Goal: Task Accomplishment & Management: Complete application form

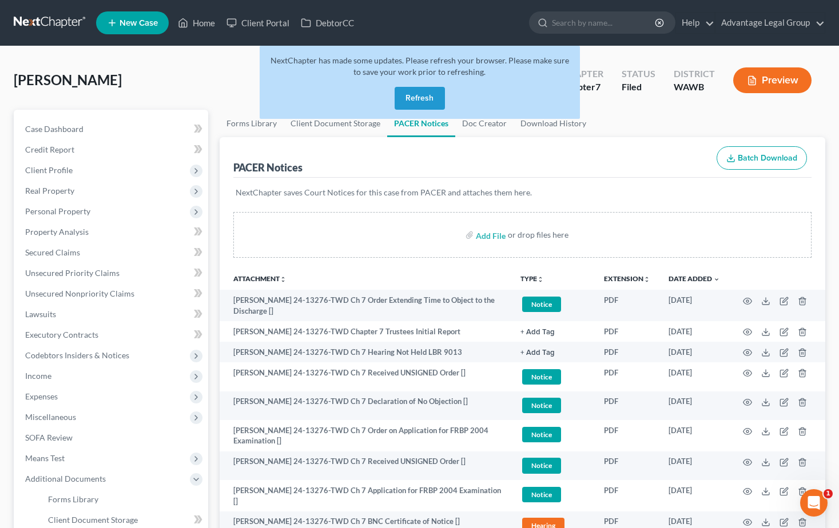
click at [425, 95] on button "Refresh" at bounding box center [419, 98] width 50 height 23
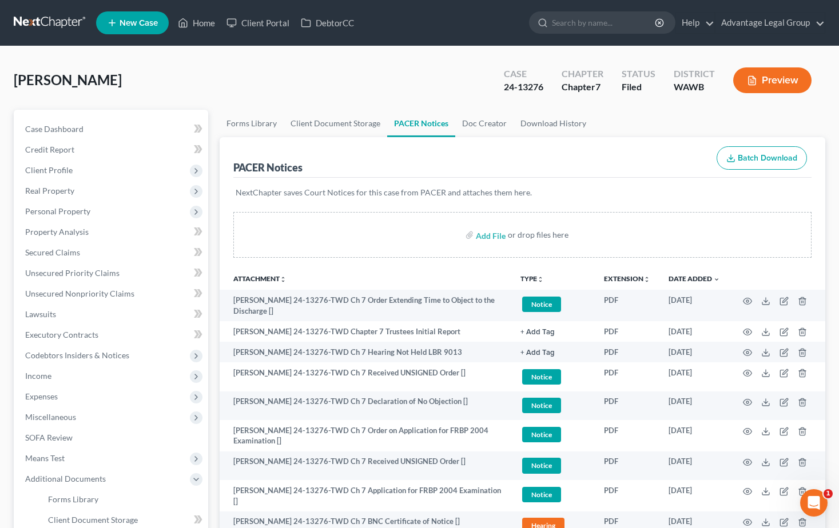
click at [123, 23] on span "New Case" at bounding box center [138, 23] width 38 height 9
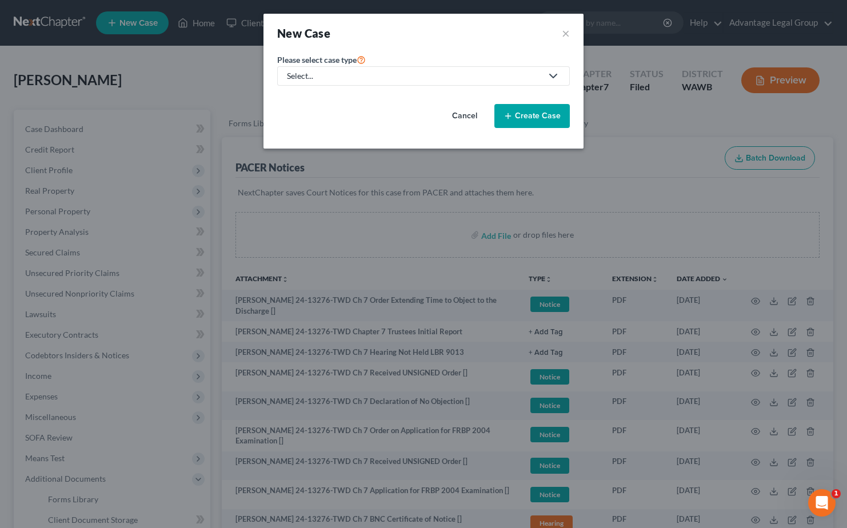
click at [553, 76] on icon at bounding box center [554, 76] width 14 height 14
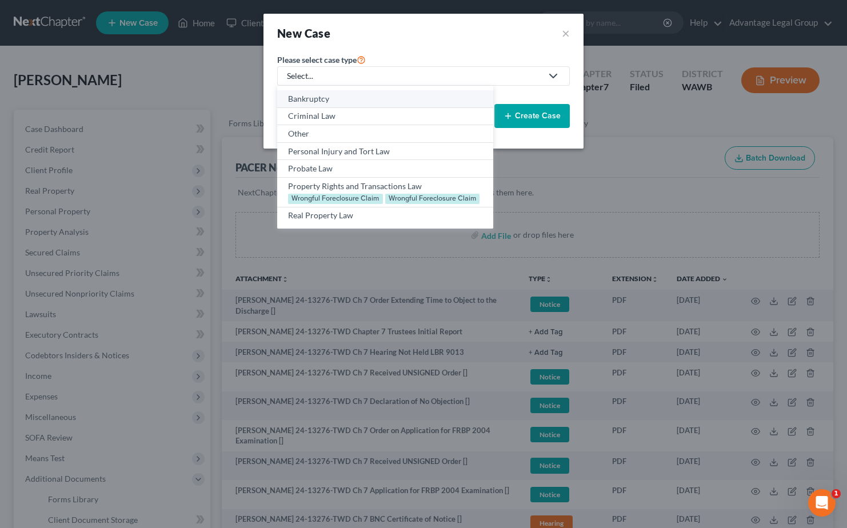
click at [322, 101] on div "Bankruptcy" at bounding box center [385, 98] width 194 height 11
select select "87"
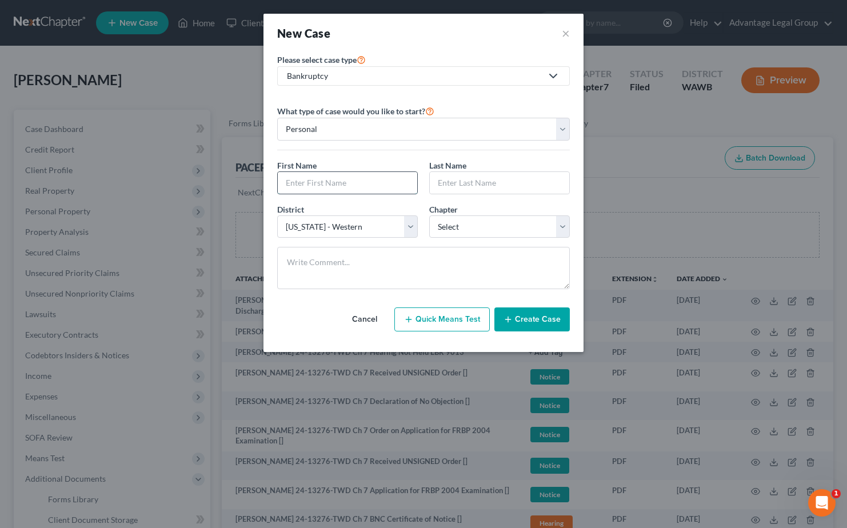
click at [341, 185] on input "text" at bounding box center [347, 183] width 139 height 22
type input "Jacob"
type input "Loeb"
click at [566, 229] on select "Select 7 11 12 13" at bounding box center [499, 227] width 141 height 23
select select "3"
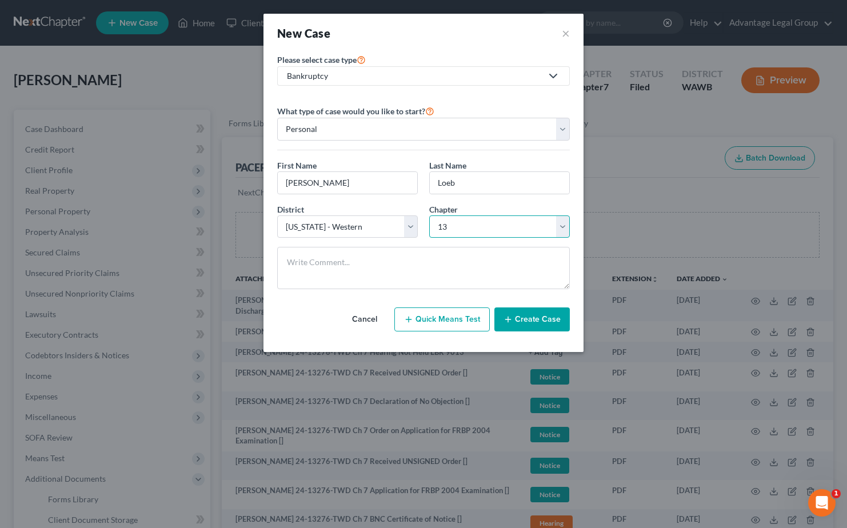
click at [429, 216] on select "Select 7 11 12 13" at bounding box center [499, 227] width 141 height 23
click at [533, 321] on button "Create Case" at bounding box center [531, 320] width 75 height 24
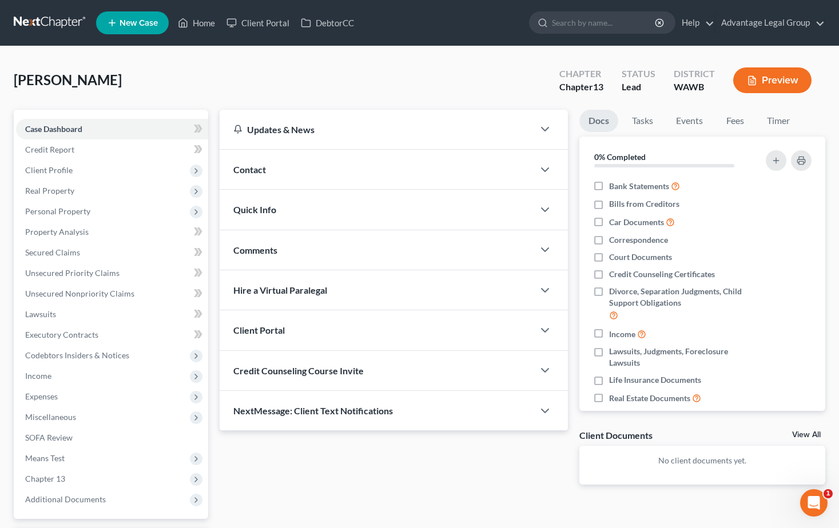
click at [255, 169] on span "Contact" at bounding box center [249, 169] width 33 height 11
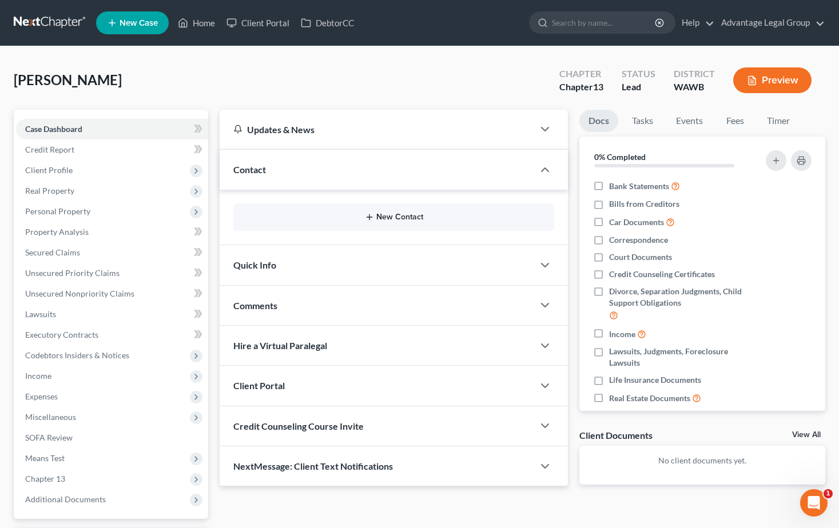
click at [385, 217] on button "New Contact" at bounding box center [393, 217] width 303 height 9
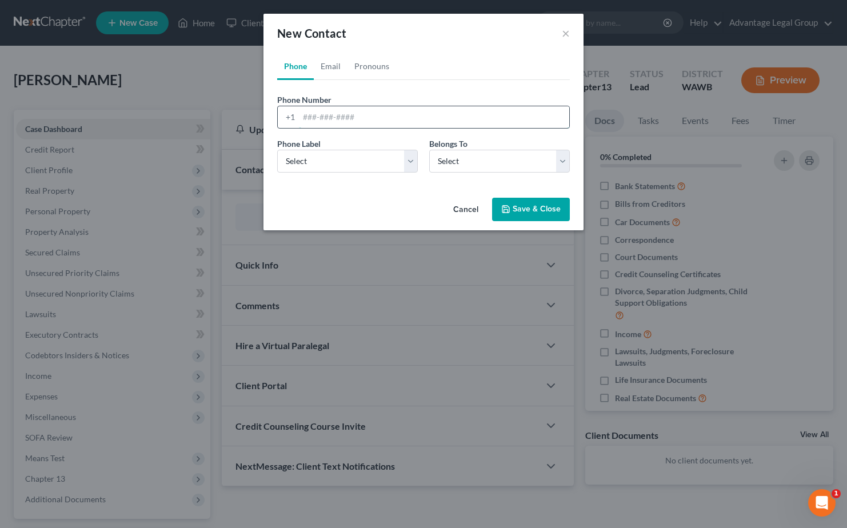
click at [312, 116] on input "tel" at bounding box center [434, 117] width 270 height 22
paste input "949-466-8948"
type input "949-466-8948"
click at [407, 159] on select "Select Mobile Home Work Other" at bounding box center [347, 161] width 141 height 23
select select "0"
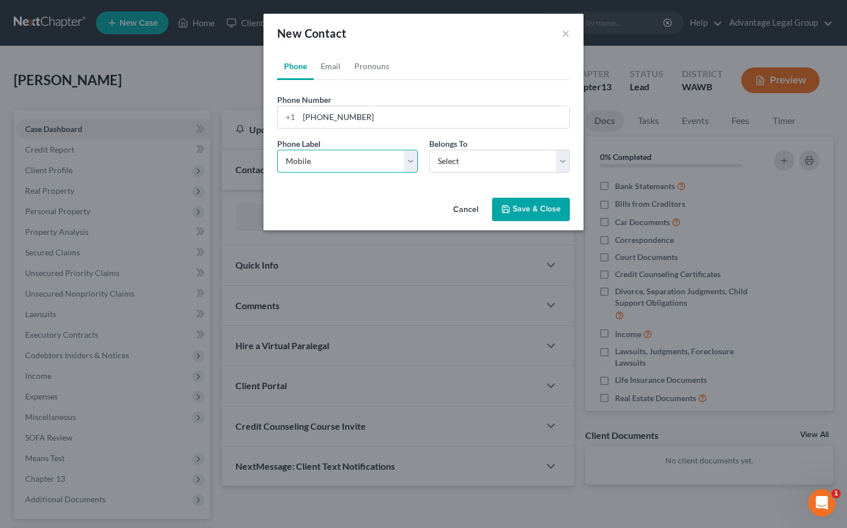
click at [277, 150] on select "Select Mobile Home Work Other" at bounding box center [347, 161] width 141 height 23
drag, startPoint x: 565, startPoint y: 162, endPoint x: 553, endPoint y: 167, distance: 12.5
click at [565, 162] on select "Select Client Other" at bounding box center [499, 161] width 141 height 23
select select "0"
click at [429, 150] on select "Select Client Other" at bounding box center [499, 161] width 141 height 23
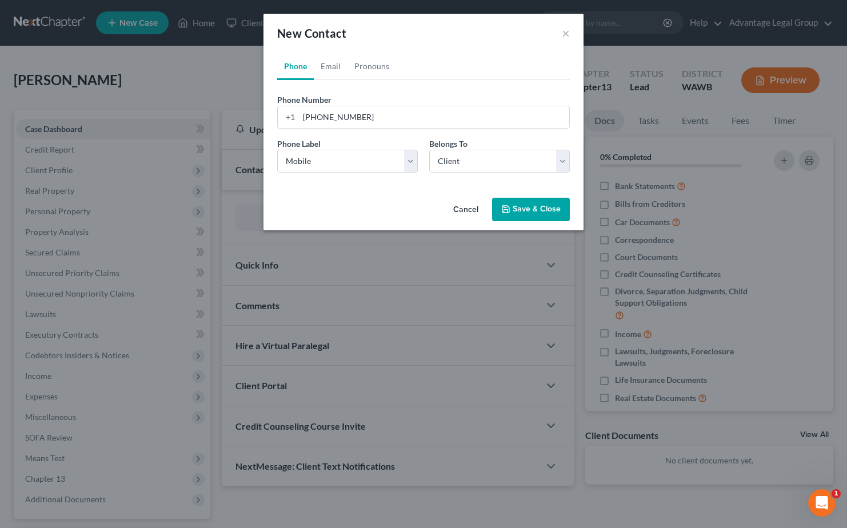
click at [540, 214] on button "Save & Close" at bounding box center [531, 210] width 78 height 24
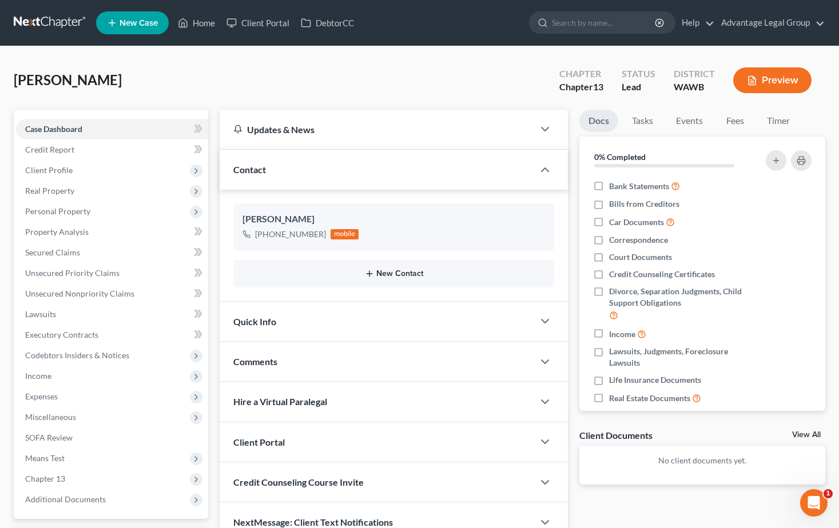
click at [396, 273] on button "New Contact" at bounding box center [393, 273] width 303 height 9
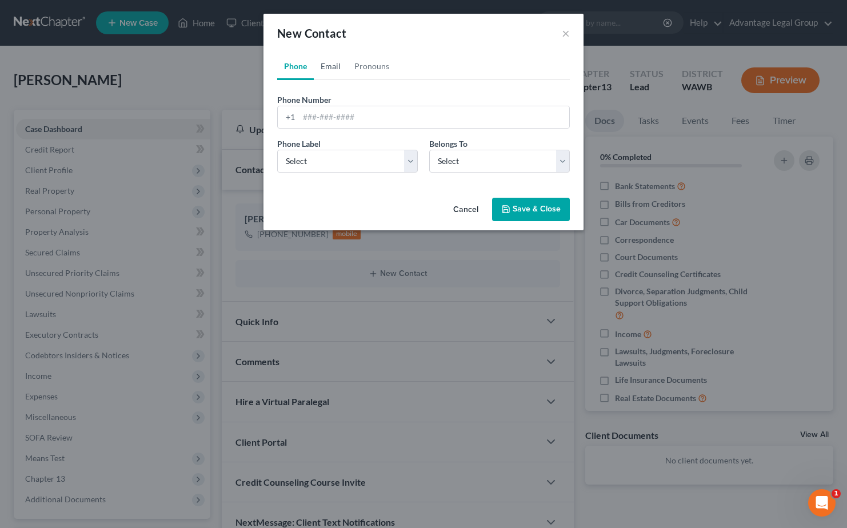
click at [330, 66] on link "Email" at bounding box center [331, 66] width 34 height 27
click at [334, 119] on input "email" at bounding box center [434, 117] width 270 height 22
paste input "loebjake25@gmail.com"
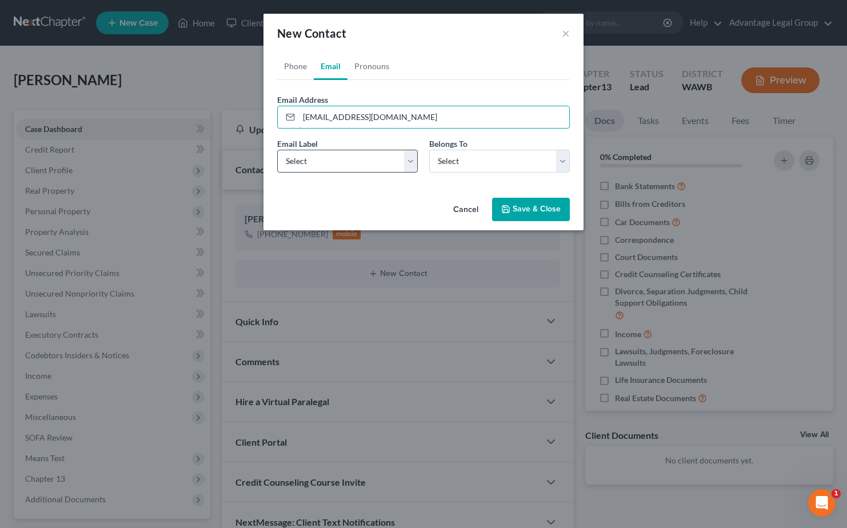
type input "loebjake25@gmail.com"
click at [413, 159] on select "Select Home Work Other" at bounding box center [347, 161] width 141 height 23
select select "0"
click at [277, 150] on select "Select Home Work Other" at bounding box center [347, 161] width 141 height 23
drag, startPoint x: 565, startPoint y: 164, endPoint x: 561, endPoint y: 174, distance: 11.3
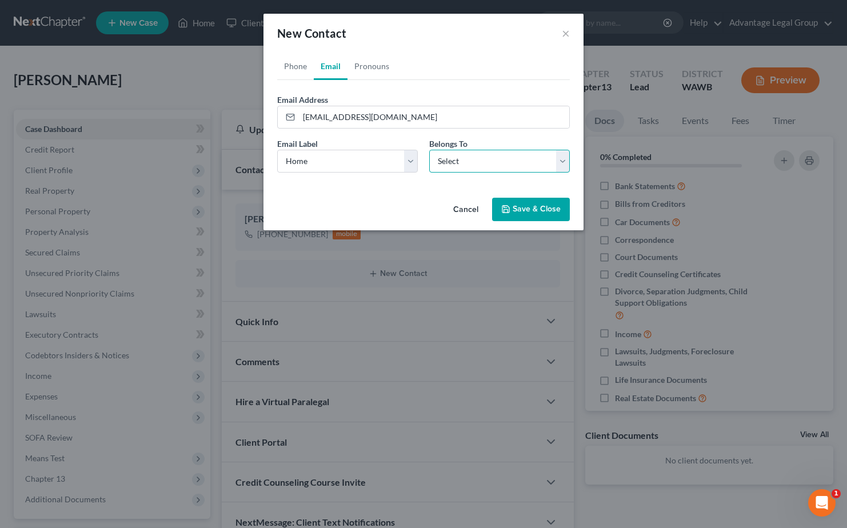
click at [565, 164] on select "Select Client Other" at bounding box center [499, 161] width 141 height 23
select select "0"
click at [429, 150] on select "Select Client Other" at bounding box center [499, 161] width 141 height 23
click at [518, 209] on button "Save & Close" at bounding box center [531, 210] width 78 height 24
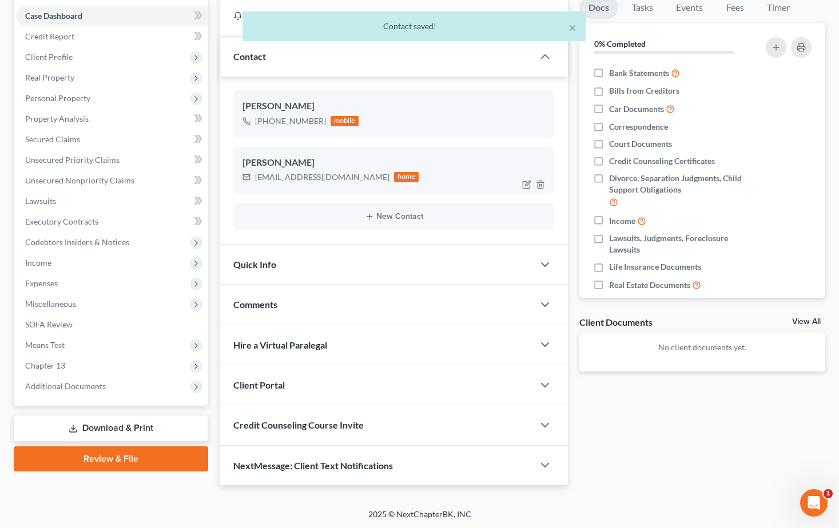
scroll to position [114, 0]
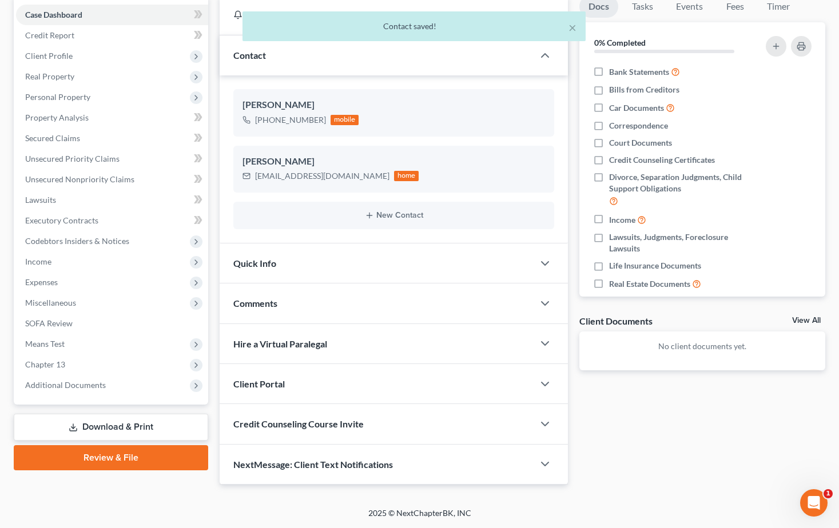
click at [265, 380] on span "Client Portal" at bounding box center [258, 383] width 51 height 11
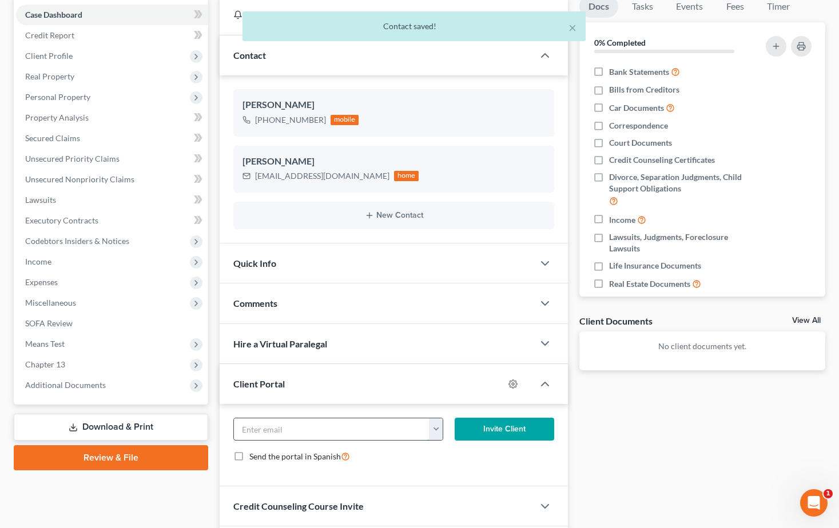
click at [296, 428] on input "email" at bounding box center [332, 429] width 196 height 22
paste input "loebjake25@gmail.com"
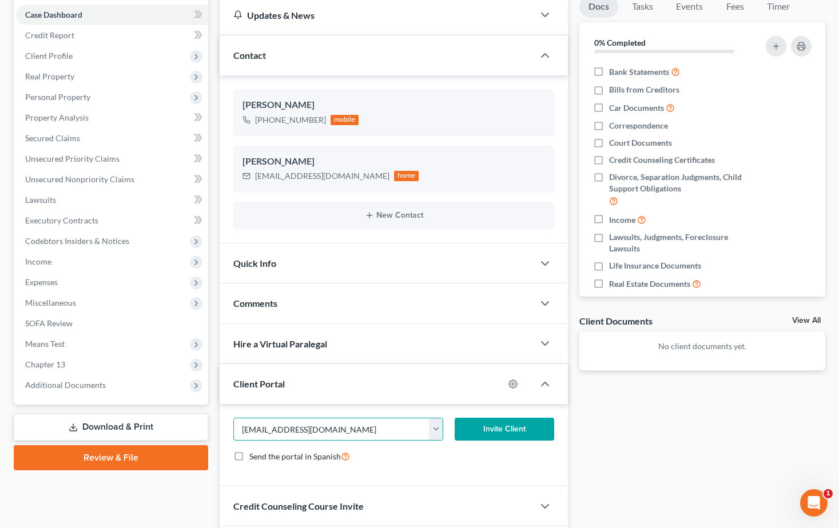
type input "loebjake25@gmail.com"
click at [488, 432] on button "Invite Client" at bounding box center [503, 429] width 99 height 23
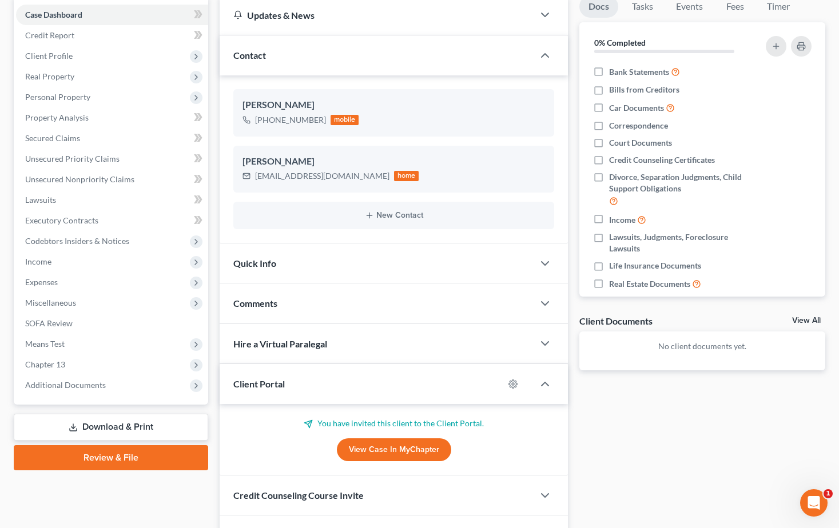
click at [288, 309] on div "Comments" at bounding box center [377, 303] width 314 height 39
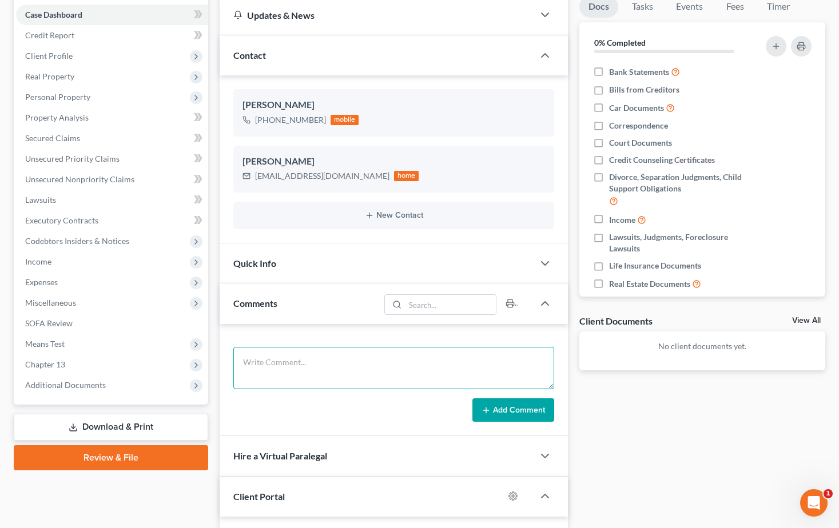
click at [289, 358] on textarea at bounding box center [393, 368] width 321 height 42
paste textarea "Hi Jacob, Attached is the flyer for taking the credit counseling class. As we d…"
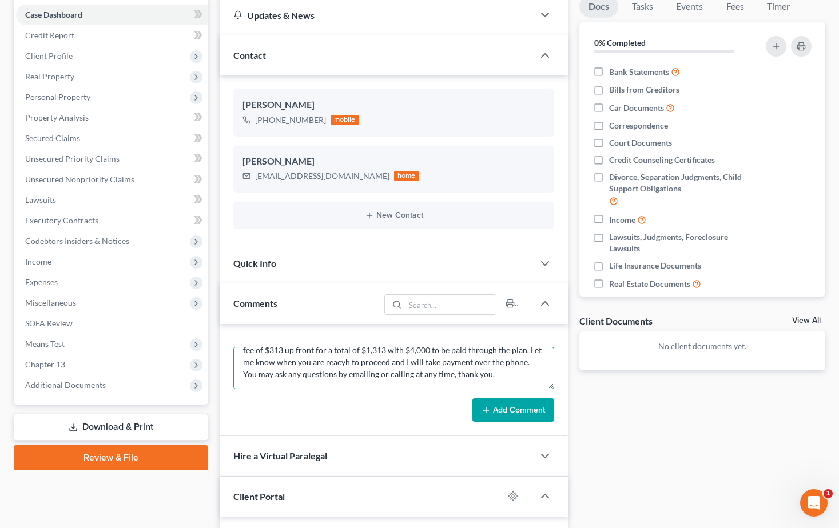
type textarea "Hi Jacob, Attached is the flyer for taking the credit counseling class. As we d…"
click at [513, 417] on button "Add Comment" at bounding box center [513, 410] width 82 height 24
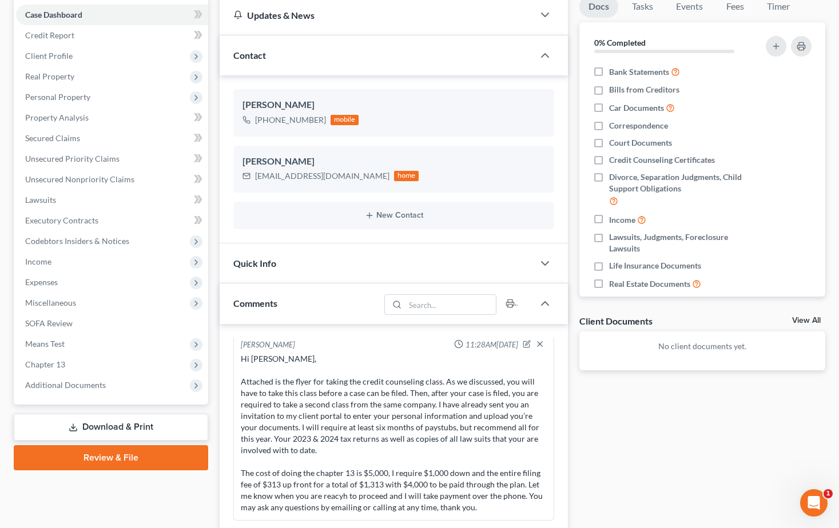
scroll to position [0, 0]
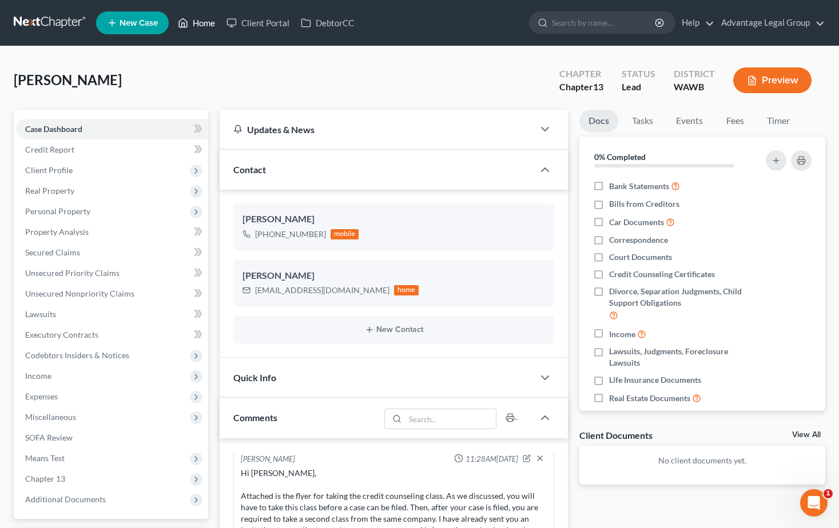
click at [201, 24] on link "Home" at bounding box center [196, 23] width 49 height 21
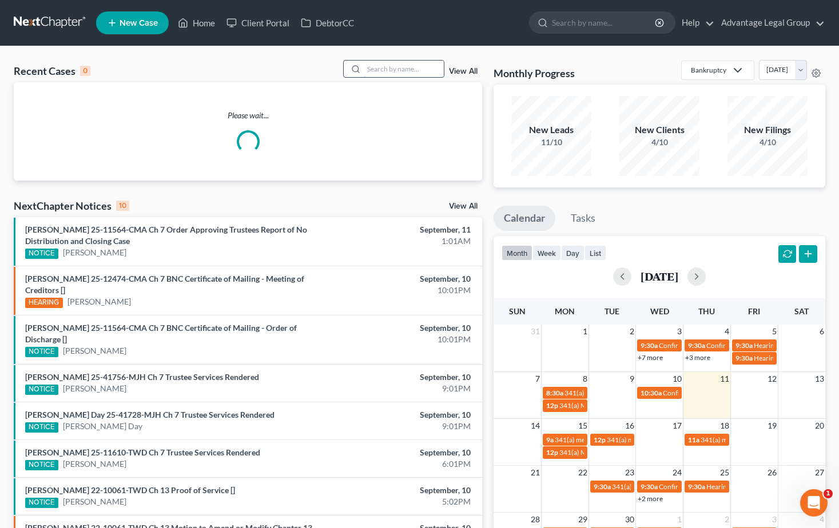
click at [381, 68] on input "search" at bounding box center [404, 69] width 80 height 17
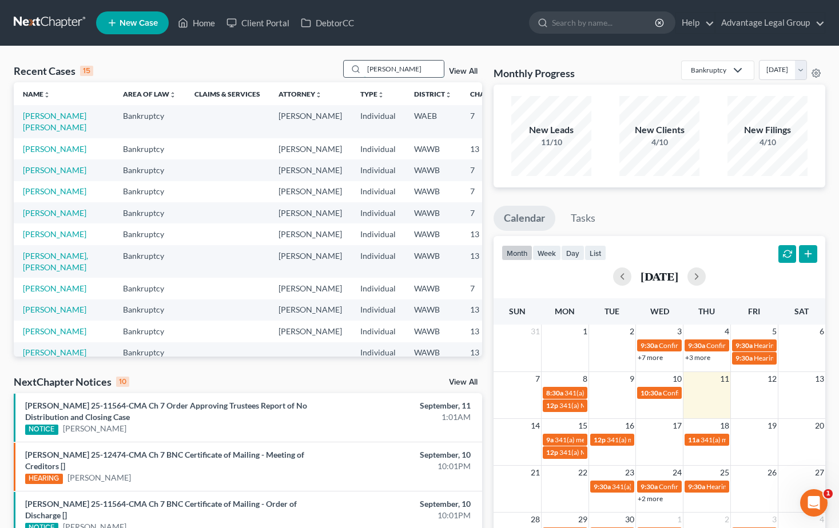
type input "rabon"
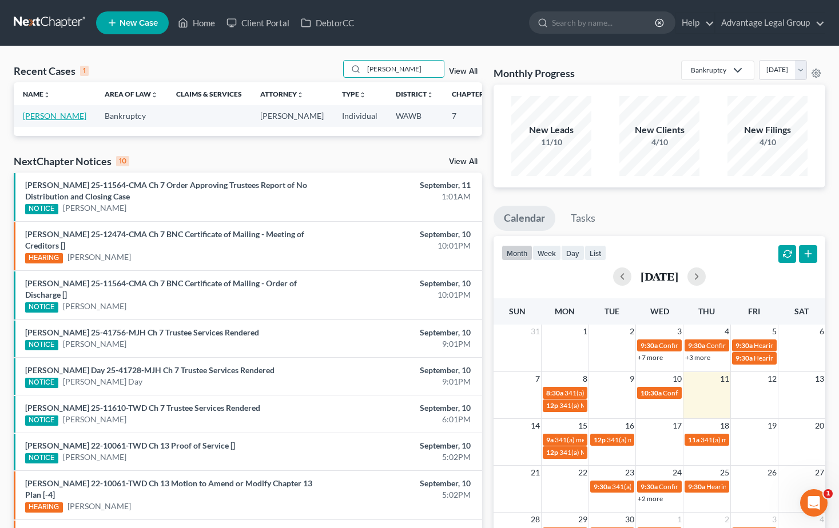
click at [38, 121] on link "Rabon, Brandy" at bounding box center [54, 116] width 63 height 10
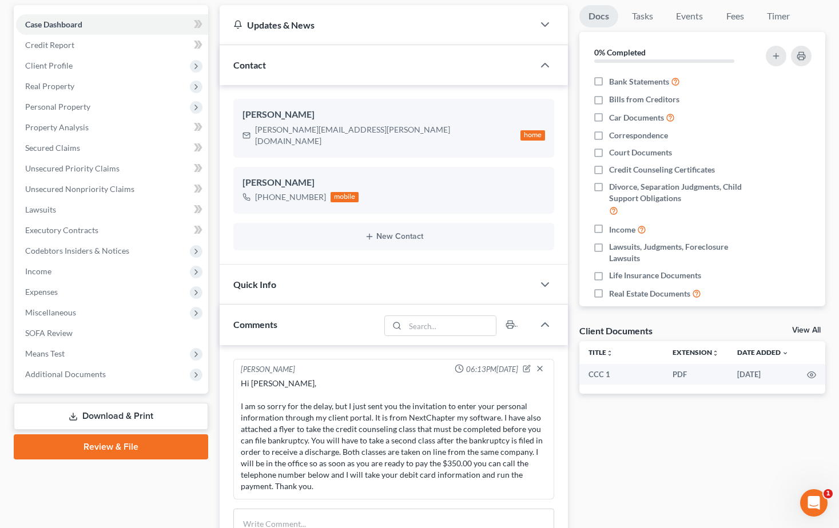
scroll to position [114, 0]
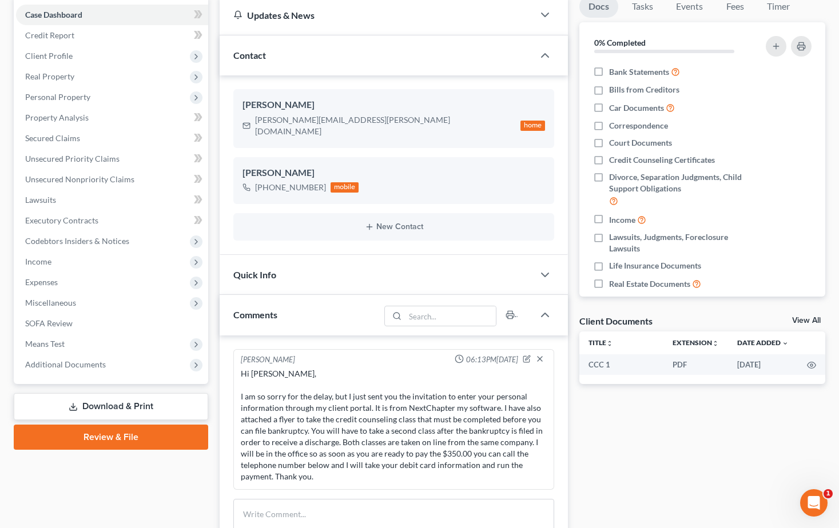
click at [123, 407] on link "Download & Print" at bounding box center [111, 406] width 194 height 27
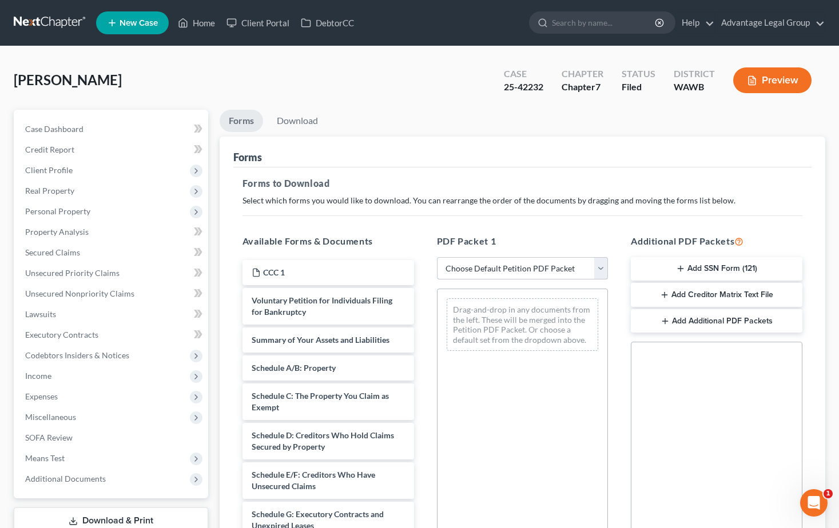
click at [604, 270] on select "Choose Default Petition PDF Packet Complete Bankruptcy Petition (all forms and …" at bounding box center [522, 268] width 171 height 23
select select "0"
click at [437, 257] on select "Choose Default Petition PDF Packet Complete Bankruptcy Petition (all forms and …" at bounding box center [522, 268] width 171 height 23
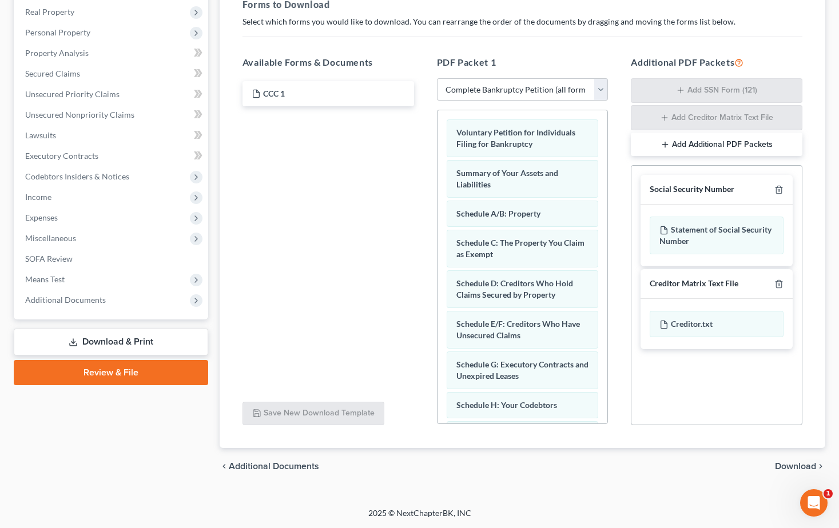
click at [787, 466] on span "Download" at bounding box center [795, 466] width 41 height 9
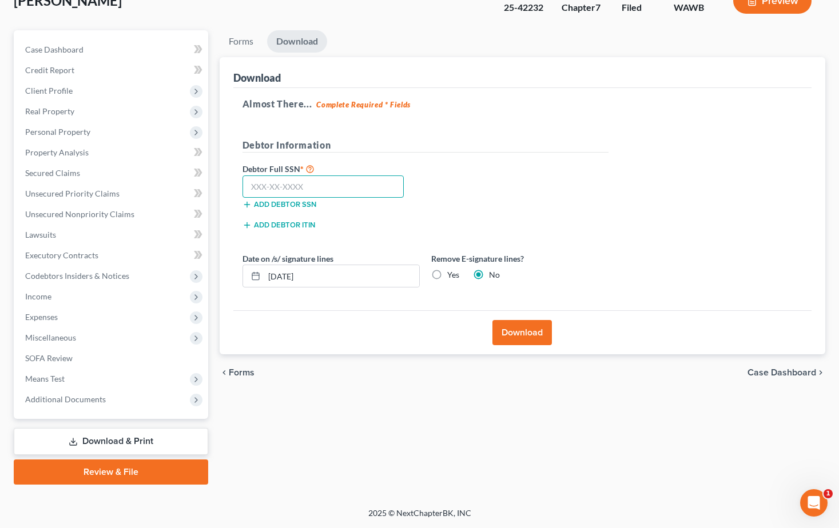
click at [327, 192] on input "text" at bounding box center [323, 187] width 162 height 23
type input "555-65-8651"
click at [504, 332] on button "Download" at bounding box center [521, 332] width 59 height 25
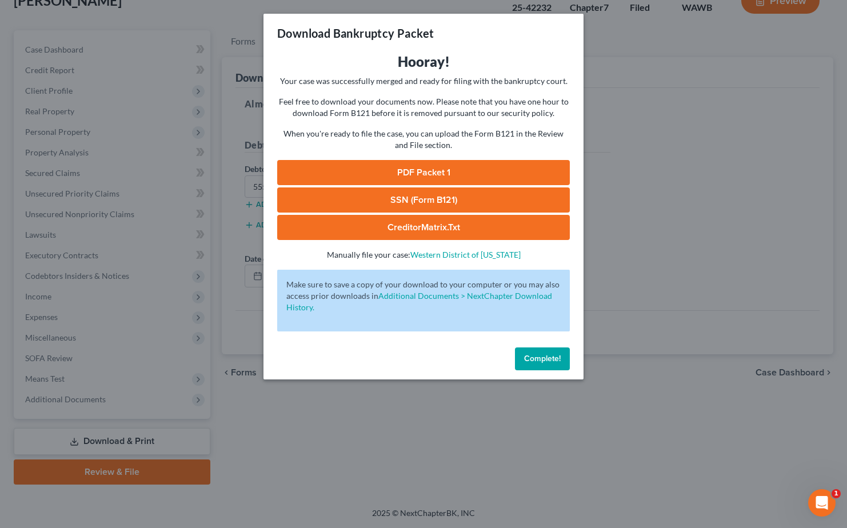
click at [420, 170] on link "PDF Packet 1" at bounding box center [423, 172] width 293 height 25
click at [544, 369] on button "Complete!" at bounding box center [542, 359] width 55 height 23
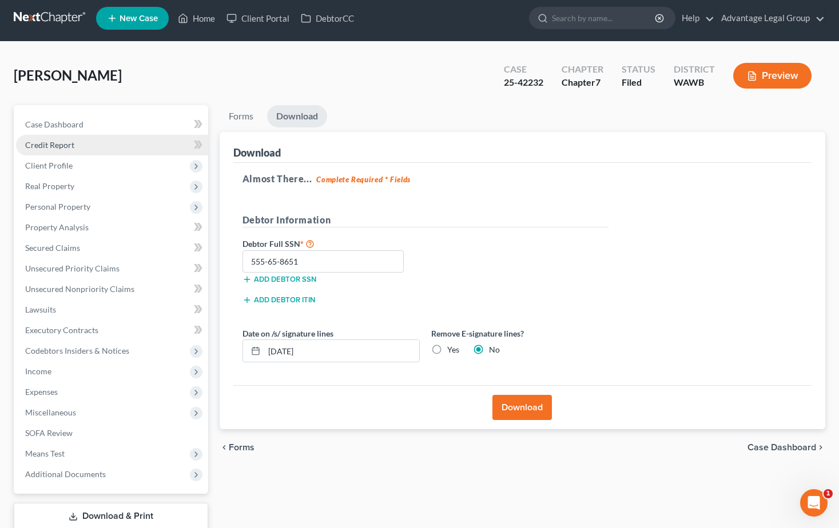
scroll to position [0, 0]
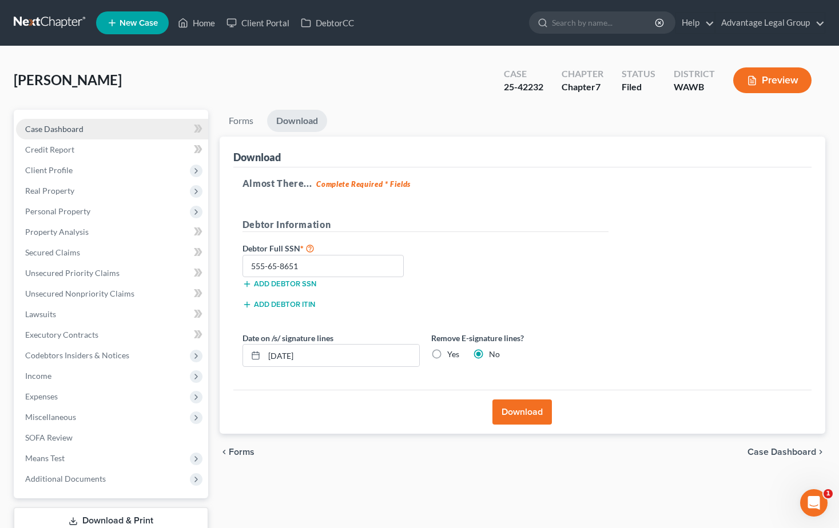
click at [57, 127] on span "Case Dashboard" at bounding box center [54, 129] width 58 height 10
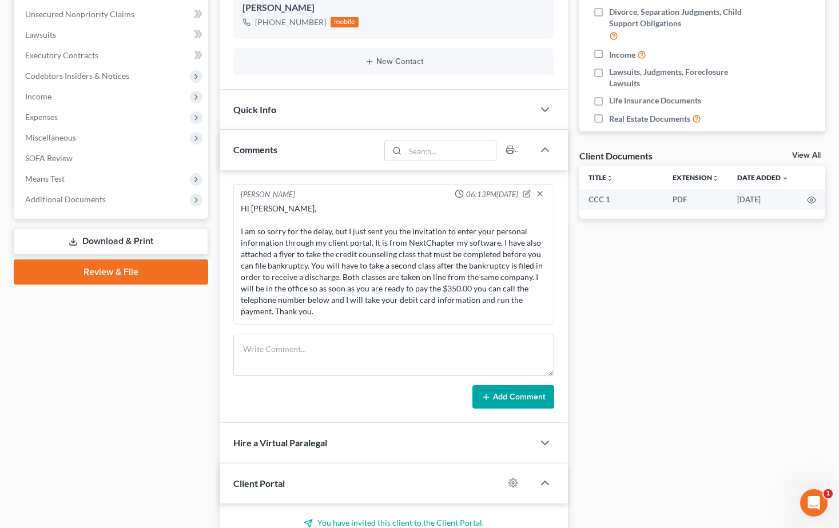
scroll to position [457, 0]
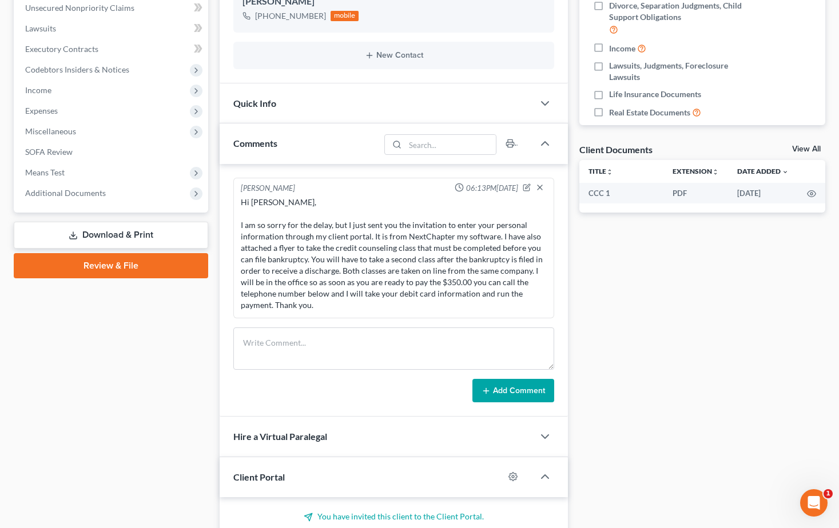
click at [126, 234] on link "Download & Print" at bounding box center [111, 235] width 194 height 27
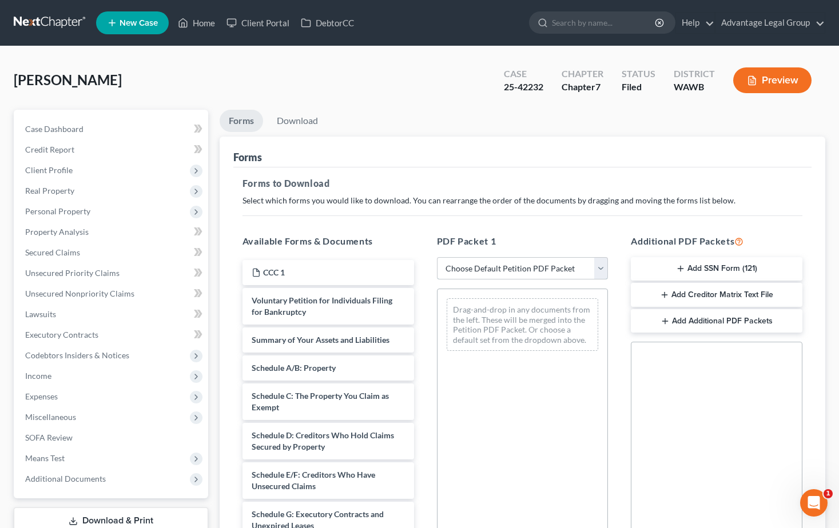
click at [596, 270] on select "Choose Default Petition PDF Packet Complete Bankruptcy Petition (all forms and …" at bounding box center [522, 268] width 171 height 23
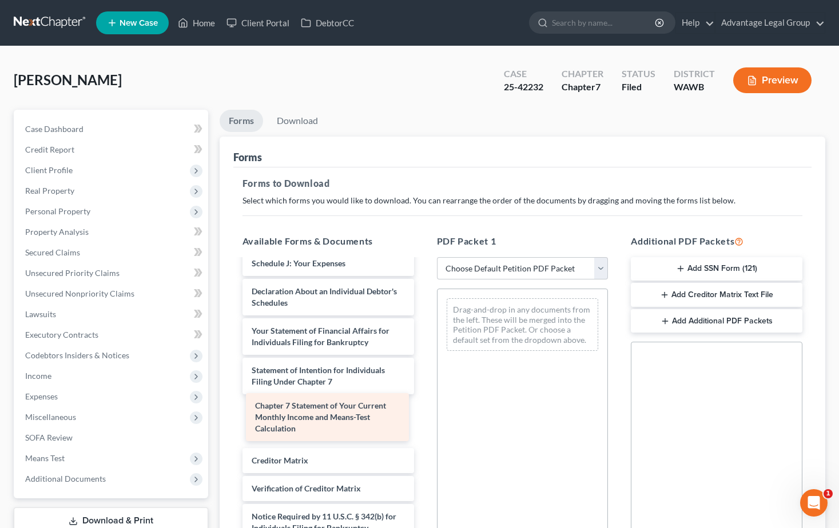
scroll to position [296, 0]
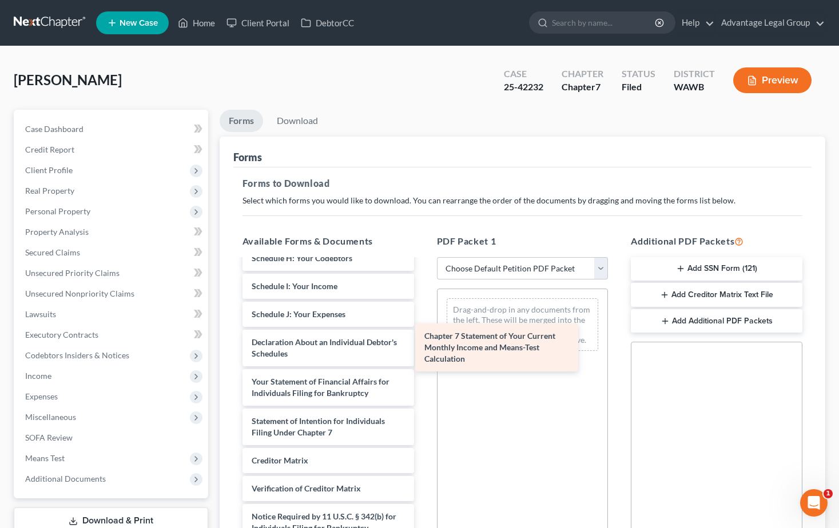
drag, startPoint x: 344, startPoint y: 414, endPoint x: 549, endPoint y: 314, distance: 227.5
click at [423, 314] on div "Chapter 7 Statement of Your Current Monthly Income and Means-Test Calculation C…" at bounding box center [328, 267] width 190 height 604
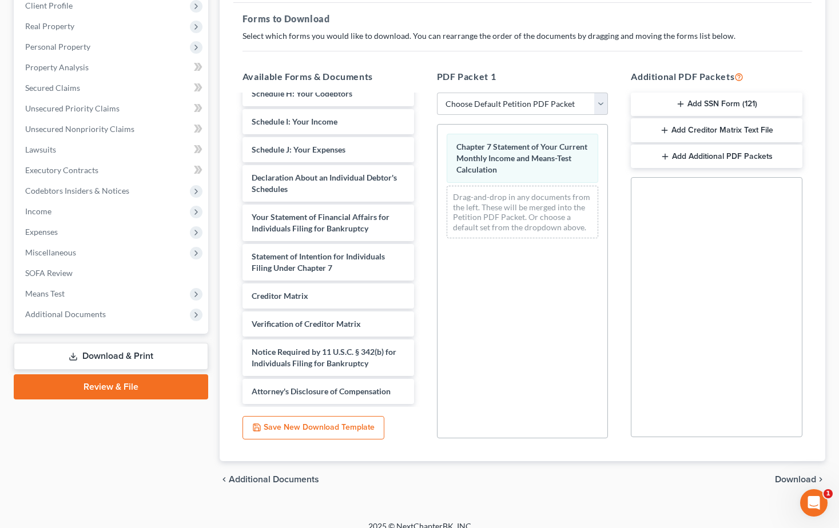
scroll to position [178, 0]
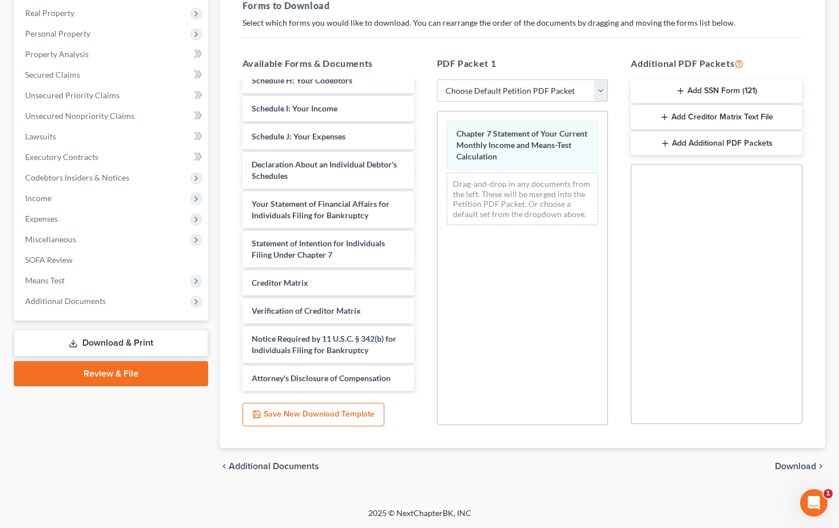
click at [787, 466] on span "Download" at bounding box center [795, 466] width 41 height 9
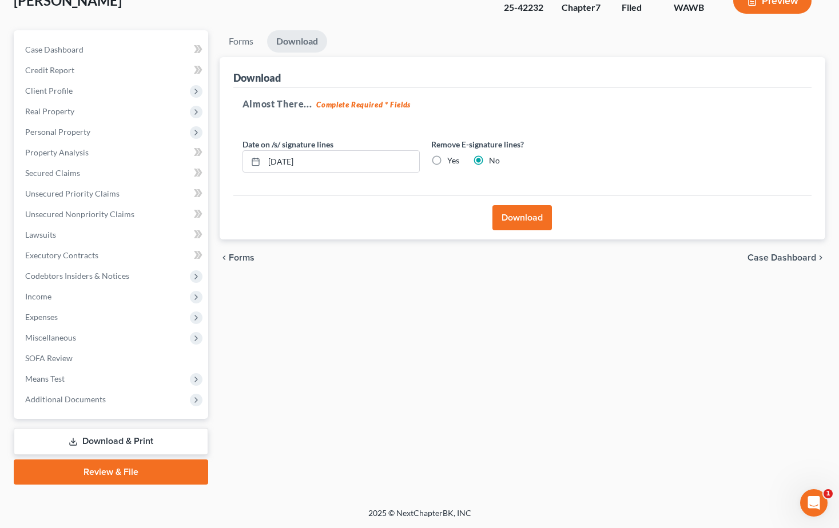
click at [528, 226] on button "Download" at bounding box center [521, 217] width 59 height 25
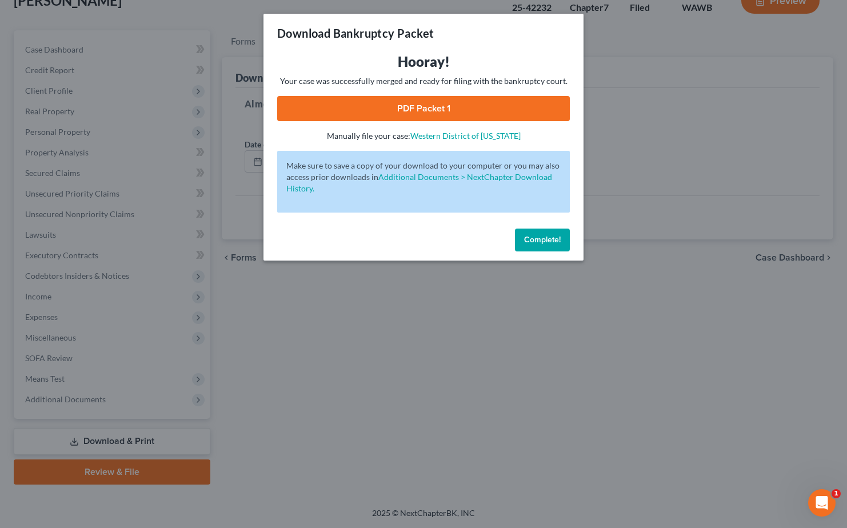
click at [410, 113] on link "PDF Packet 1" at bounding box center [423, 108] width 293 height 25
click at [543, 242] on span "Complete!" at bounding box center [542, 240] width 37 height 10
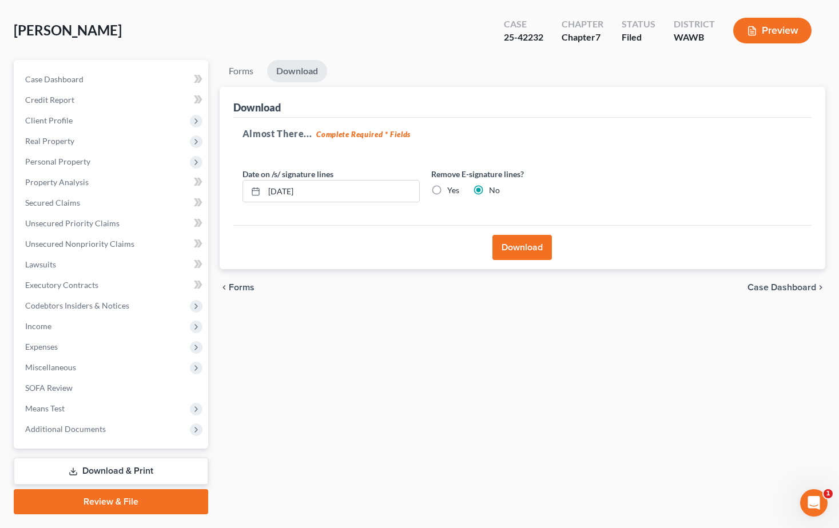
scroll to position [0, 0]
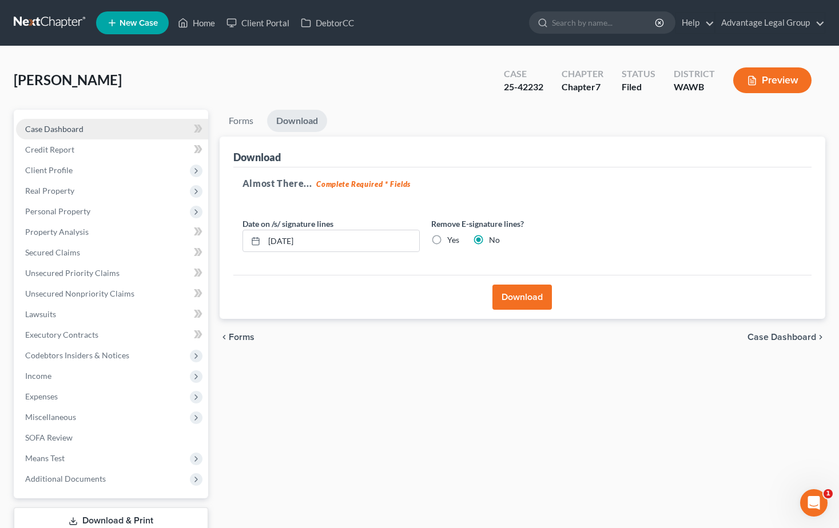
click at [56, 129] on span "Case Dashboard" at bounding box center [54, 129] width 58 height 10
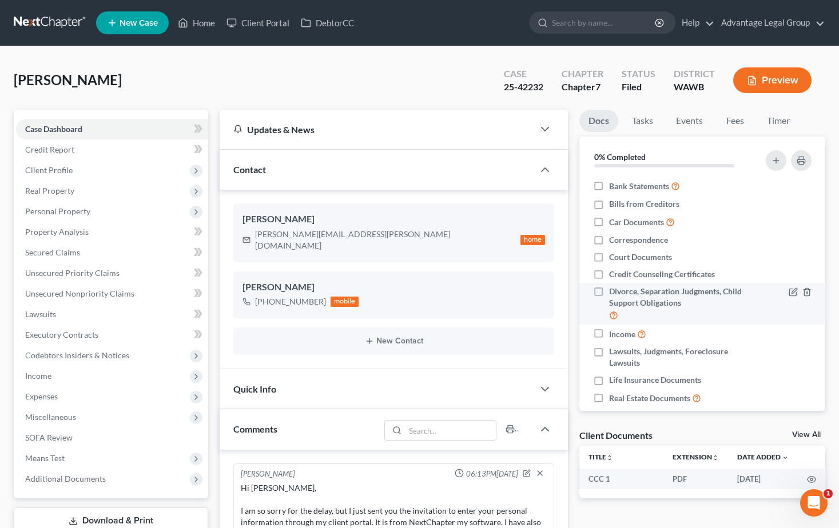
scroll to position [457, 0]
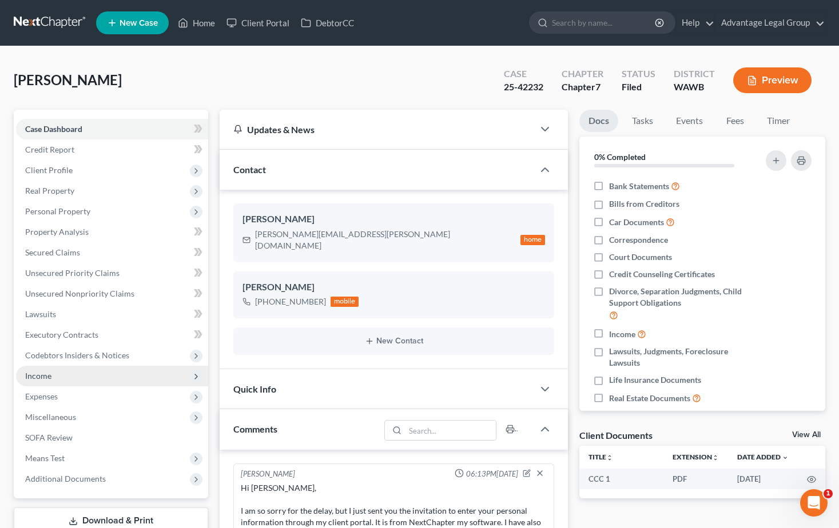
click at [48, 376] on span "Income" at bounding box center [38, 376] width 26 height 10
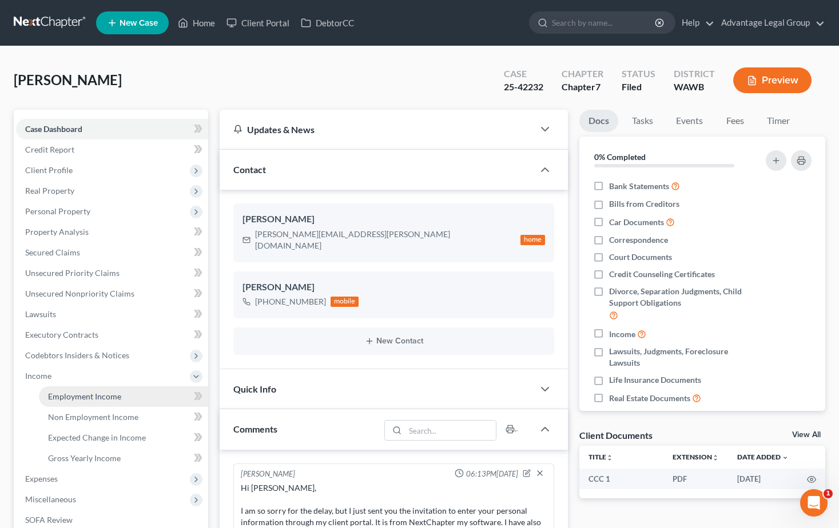
click at [67, 396] on span "Employment Income" at bounding box center [84, 397] width 73 height 10
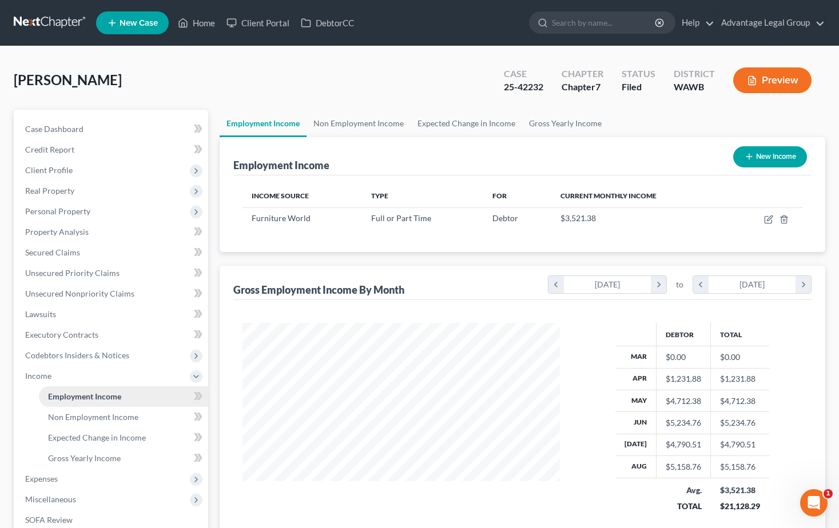
scroll to position [205, 340]
click at [43, 129] on span "Case Dashboard" at bounding box center [54, 129] width 58 height 10
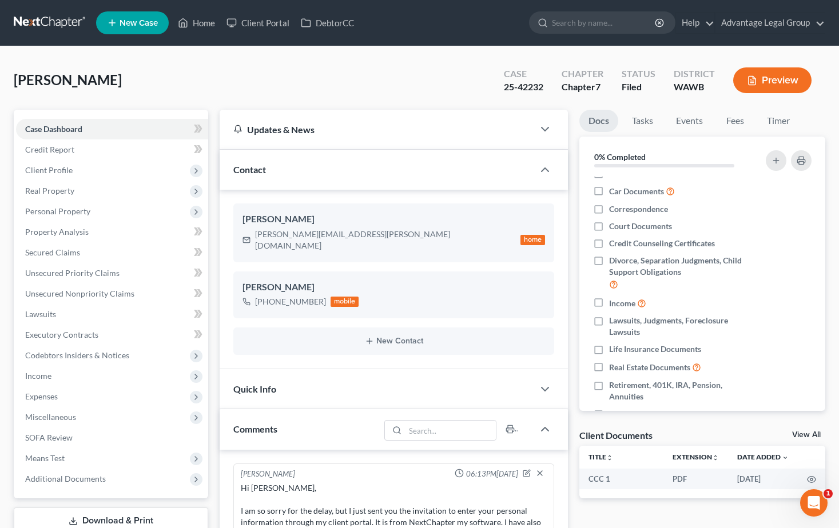
scroll to position [57, 0]
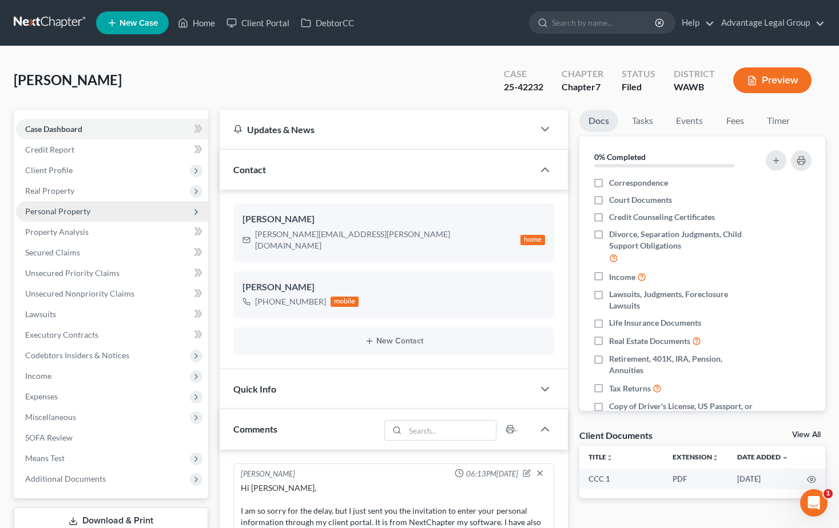
click at [57, 208] on span "Personal Property" at bounding box center [57, 211] width 65 height 10
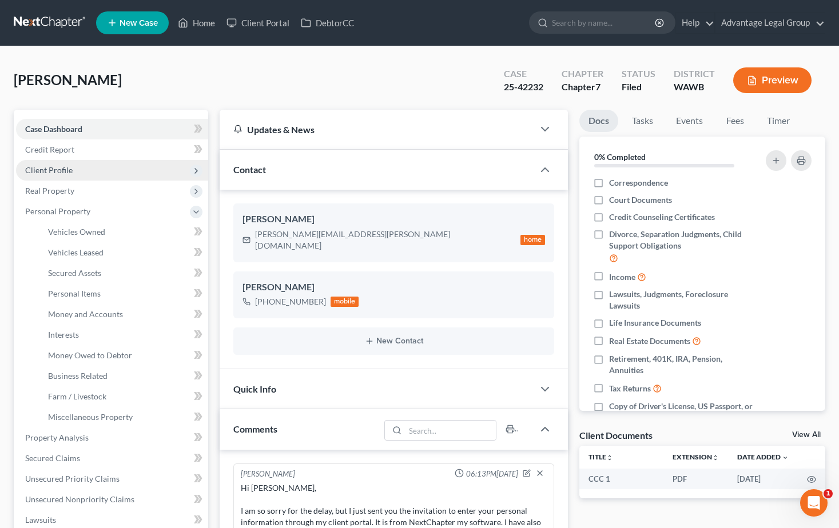
click at [45, 174] on span "Client Profile" at bounding box center [48, 170] width 47 height 10
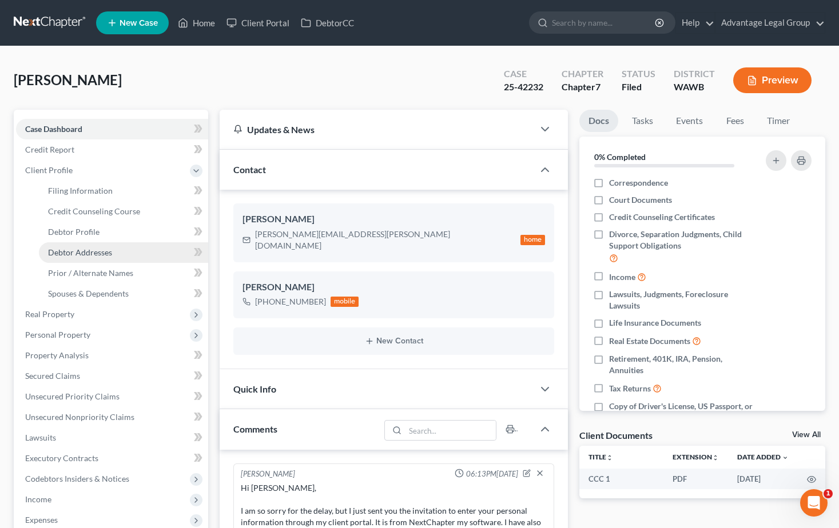
click at [81, 250] on span "Debtor Addresses" at bounding box center [80, 253] width 64 height 10
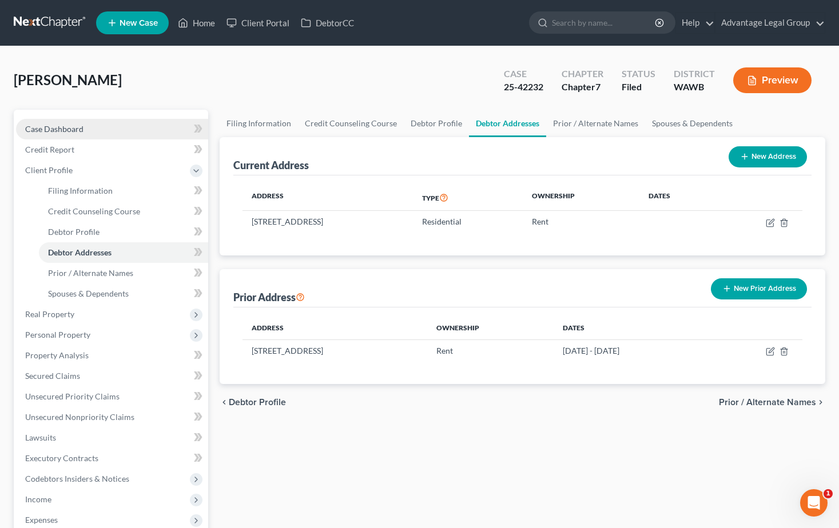
click at [44, 125] on span "Case Dashboard" at bounding box center [54, 129] width 58 height 10
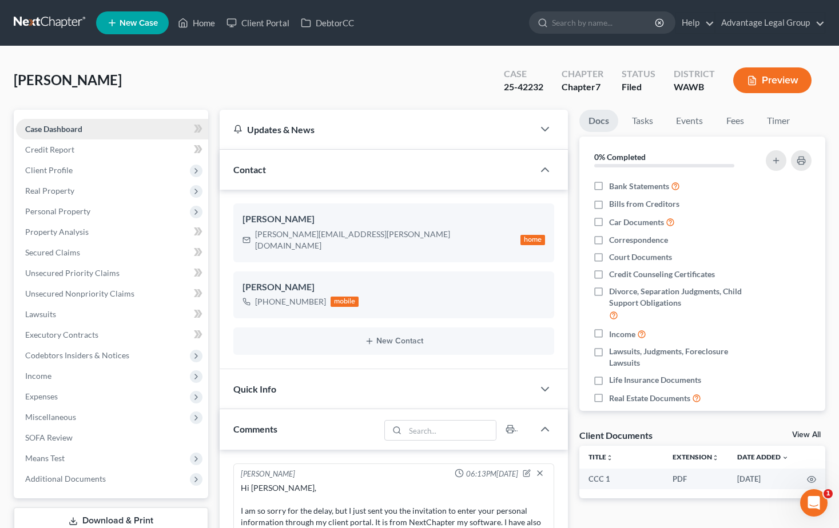
scroll to position [457, 0]
click at [42, 125] on span "Case Dashboard" at bounding box center [53, 129] width 57 height 10
click at [66, 130] on span "Case Dashboard" at bounding box center [53, 129] width 57 height 10
click at [736, 119] on link "Fees" at bounding box center [734, 121] width 37 height 22
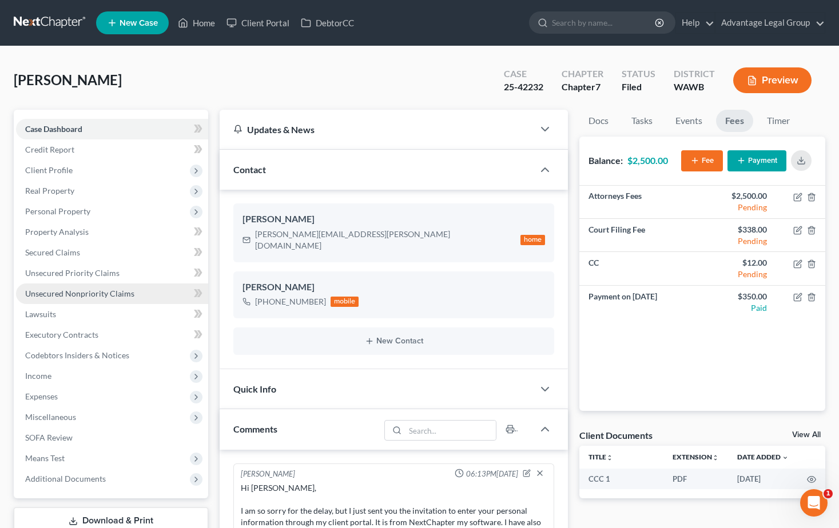
click at [83, 290] on span "Unsecured Nonpriority Claims" at bounding box center [79, 294] width 109 height 10
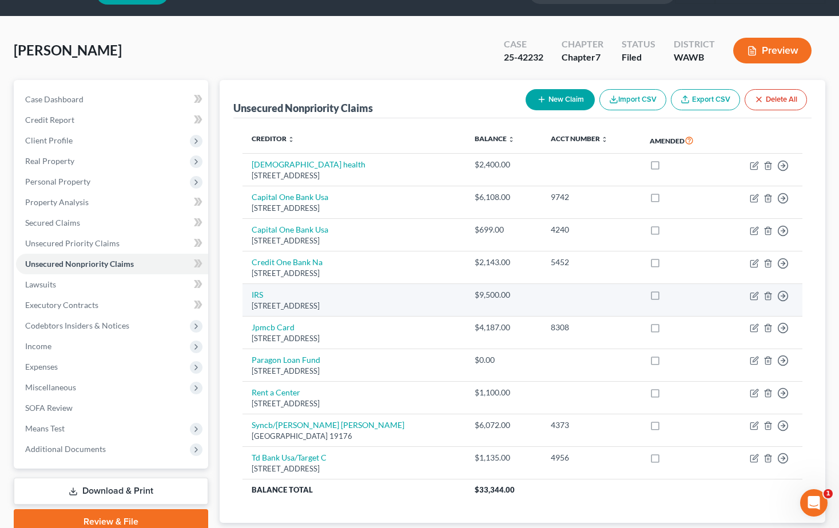
scroll to position [57, 0]
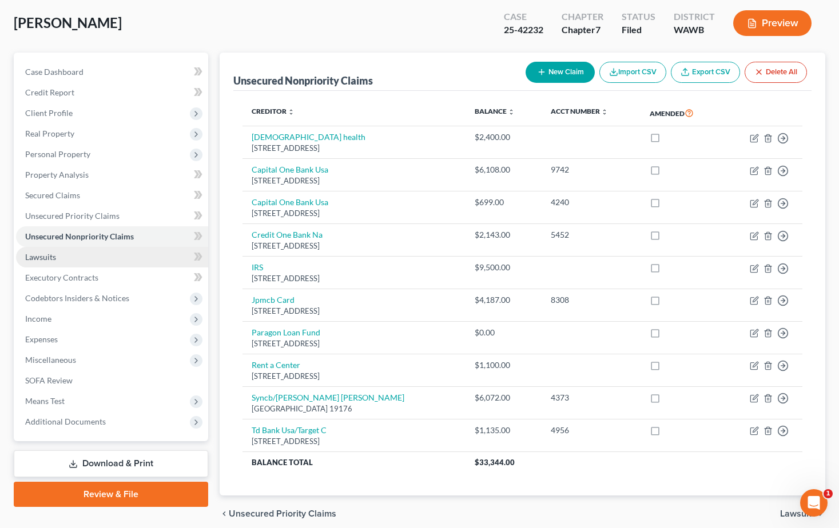
click at [36, 262] on link "Lawsuits" at bounding box center [112, 257] width 192 height 21
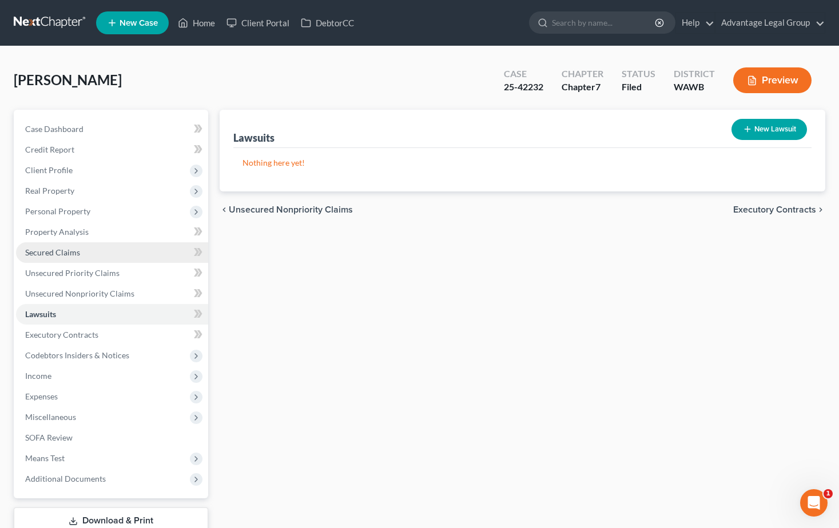
click at [37, 258] on link "Secured Claims" at bounding box center [112, 252] width 192 height 21
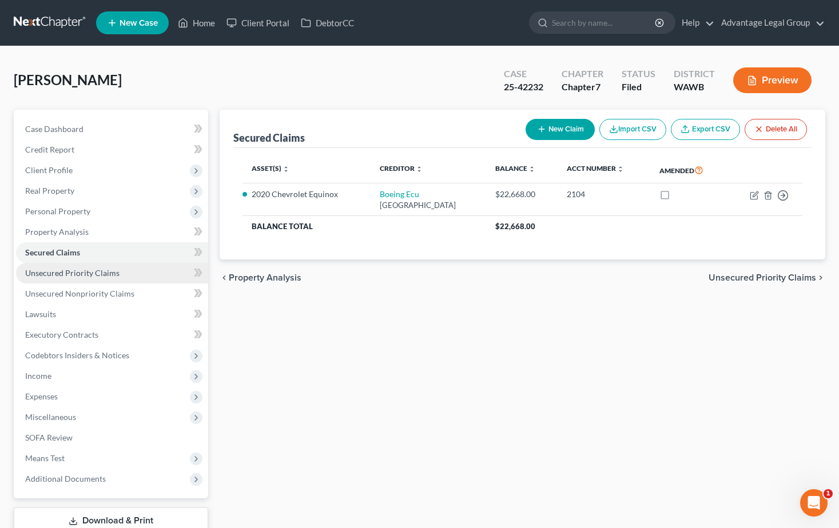
click at [50, 273] on span "Unsecured Priority Claims" at bounding box center [72, 273] width 94 height 10
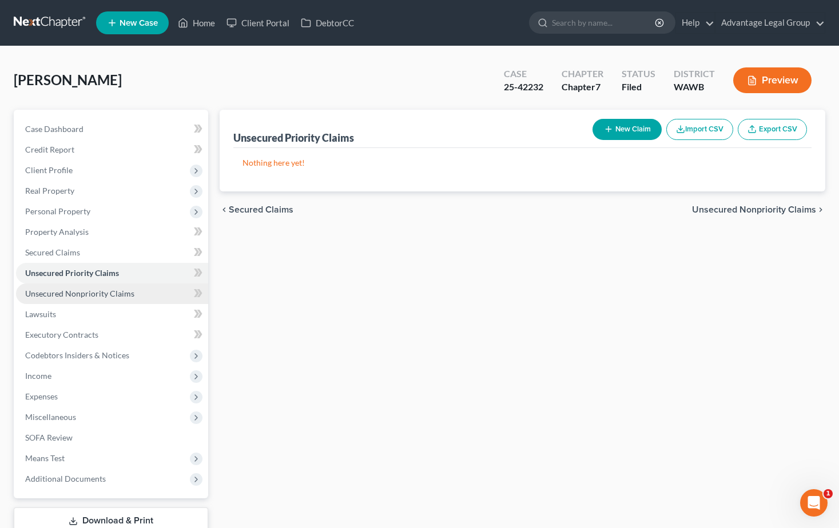
click at [68, 295] on span "Unsecured Nonpriority Claims" at bounding box center [79, 294] width 109 height 10
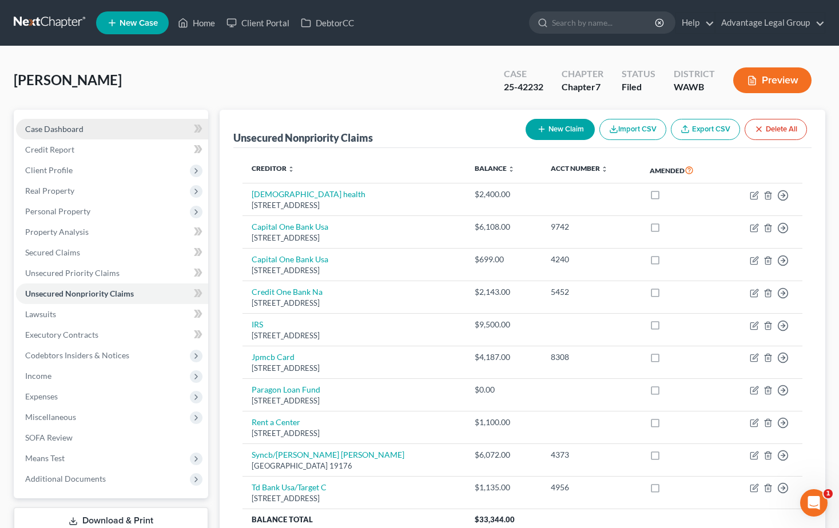
click at [38, 124] on span "Case Dashboard" at bounding box center [54, 129] width 58 height 10
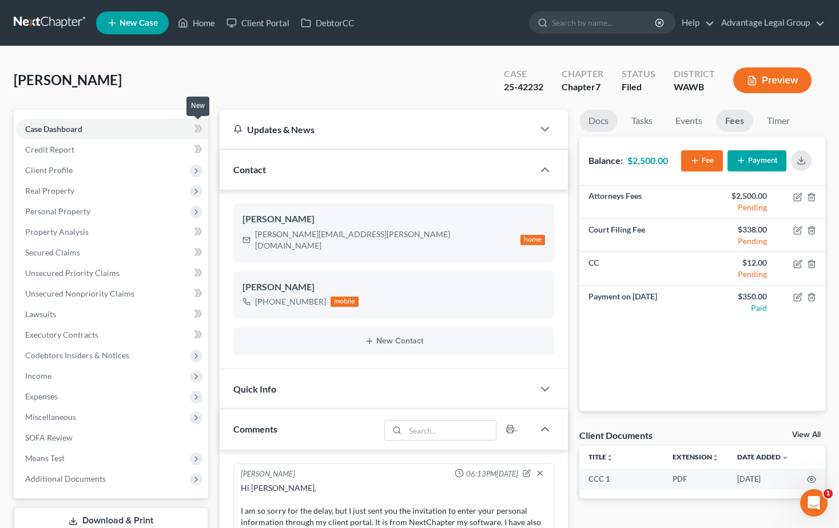
scroll to position [457, 0]
click at [37, 127] on span "Case Dashboard" at bounding box center [53, 129] width 57 height 10
click at [47, 150] on span "Credit Report" at bounding box center [49, 150] width 49 height 10
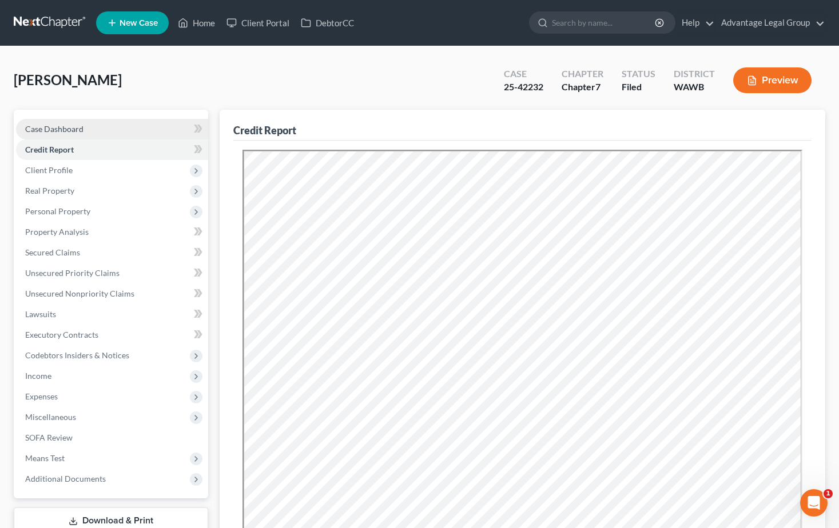
click at [47, 125] on span "Case Dashboard" at bounding box center [54, 129] width 58 height 10
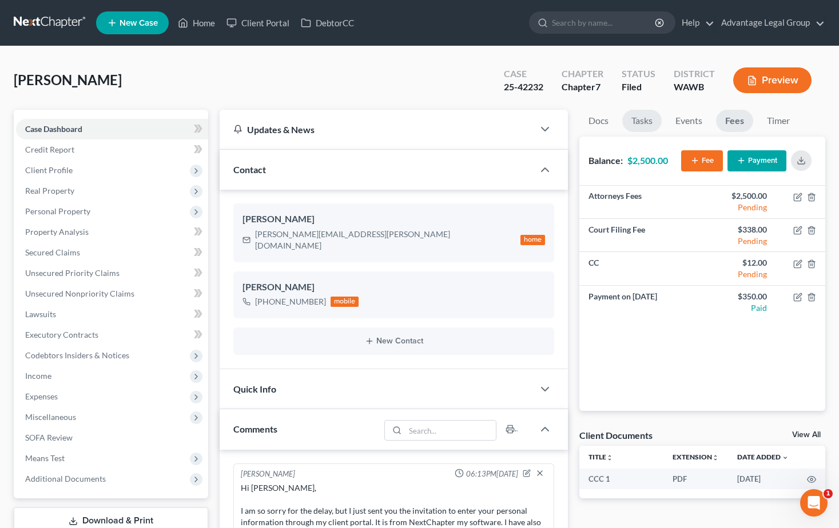
scroll to position [457, 0]
click at [737, 120] on link "Fees" at bounding box center [734, 121] width 37 height 22
click at [41, 167] on span "Client Profile" at bounding box center [48, 170] width 47 height 10
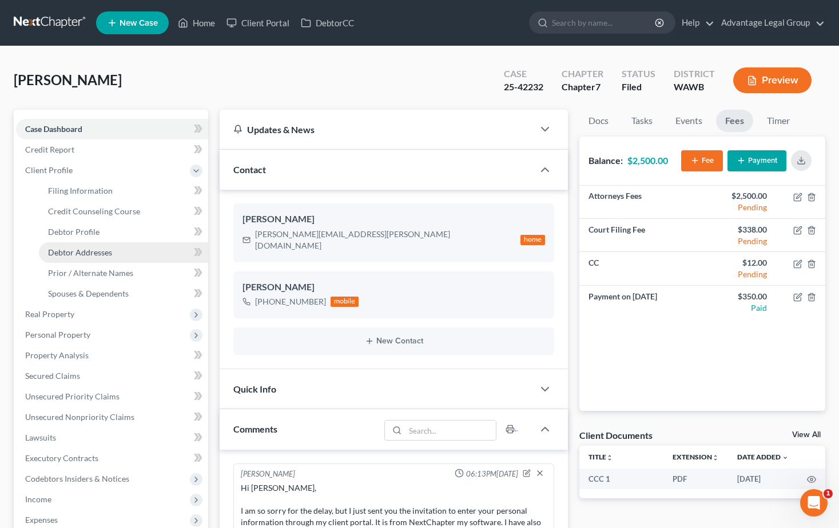
click at [89, 257] on span "Debtor Addresses" at bounding box center [80, 253] width 64 height 10
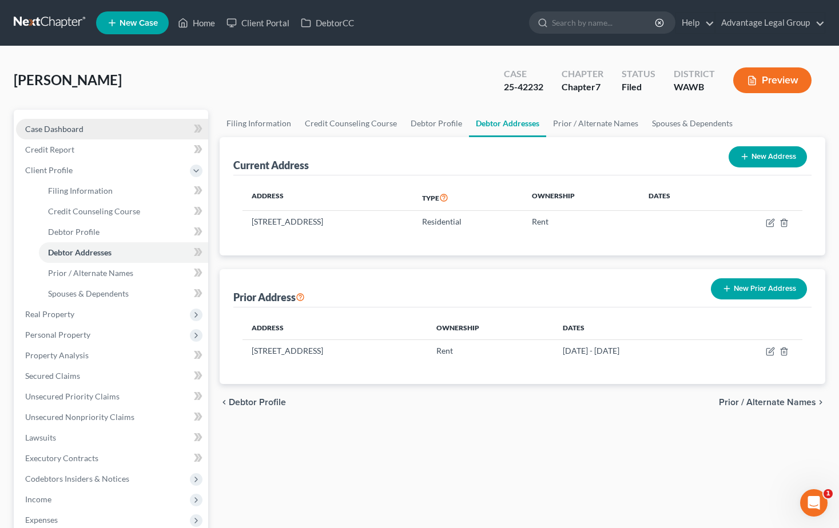
click at [57, 131] on span "Case Dashboard" at bounding box center [54, 129] width 58 height 10
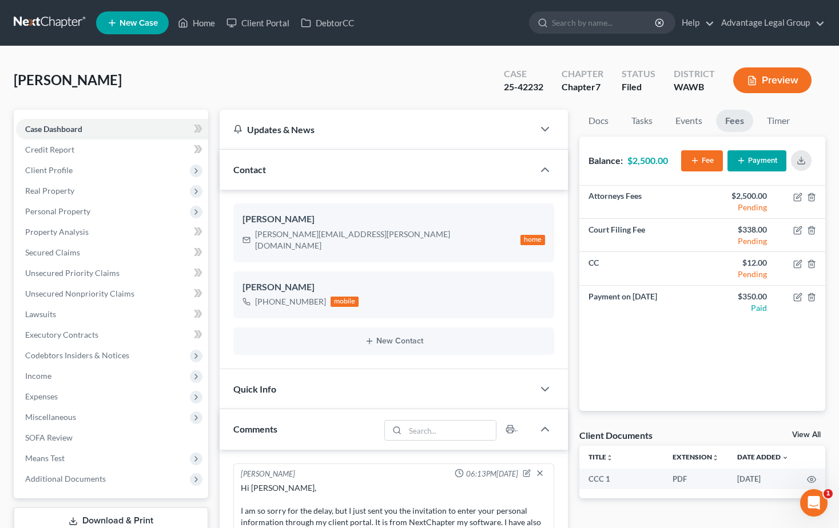
scroll to position [457, 0]
click at [346, 233] on div "brandy.rabon@yahoo.com home" at bounding box center [393, 240] width 303 height 26
drag, startPoint x: 345, startPoint y: 236, endPoint x: 255, endPoint y: 240, distance: 90.4
click at [255, 240] on div "brandy.rabon@yahoo.com" at bounding box center [385, 240] width 261 height 23
copy div "brandy.rabon@yahoo.com"
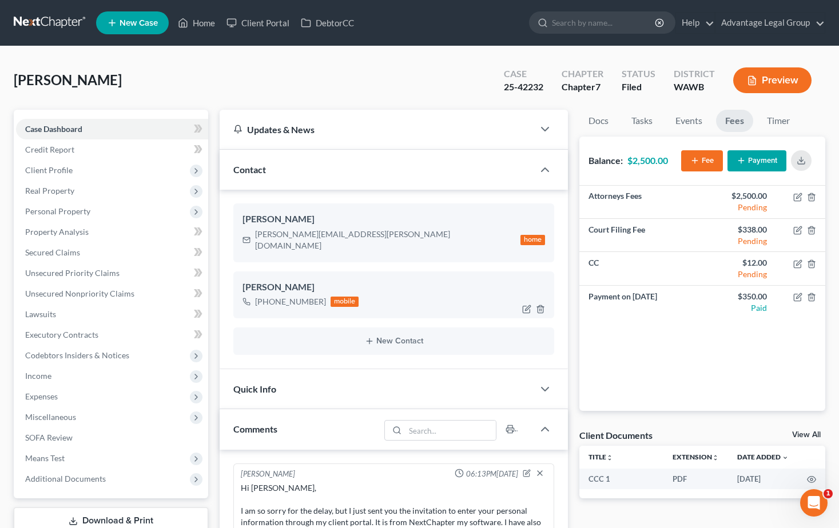
click at [317, 296] on div "+1 (253) 217-9048" at bounding box center [290, 301] width 71 height 11
drag, startPoint x: 320, startPoint y: 290, endPoint x: 266, endPoint y: 292, distance: 54.4
click at [266, 296] on div "+1 (253) 217-9048" at bounding box center [290, 301] width 71 height 11
copy div "(253) 217-9048"
click at [56, 173] on span "Client Profile" at bounding box center [48, 170] width 47 height 10
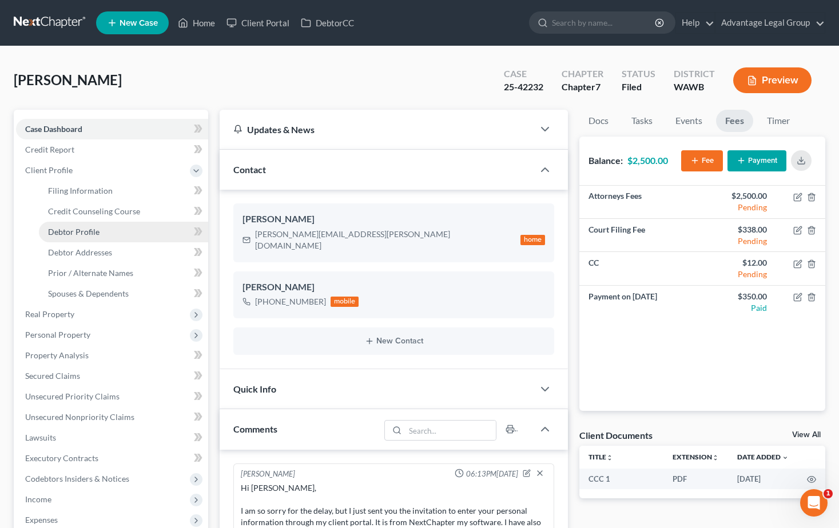
click at [73, 230] on span "Debtor Profile" at bounding box center [73, 232] width 51 height 10
select select "0"
select select "1"
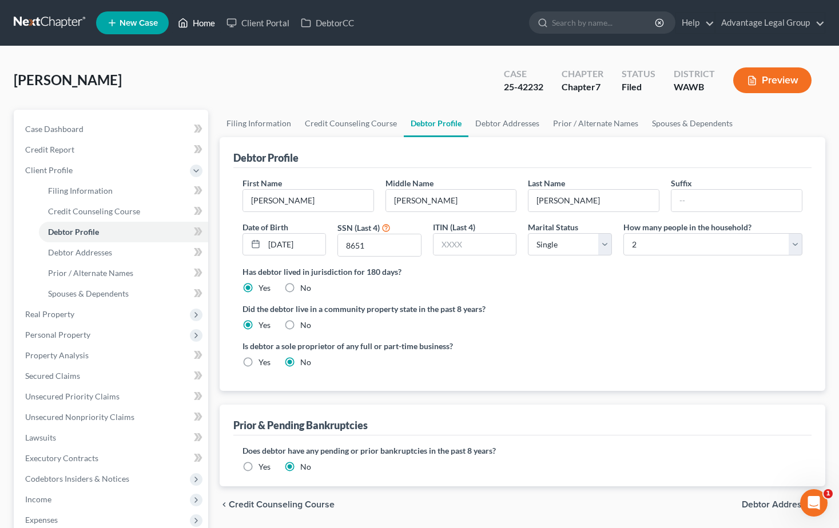
click at [186, 23] on icon at bounding box center [183, 23] width 10 height 14
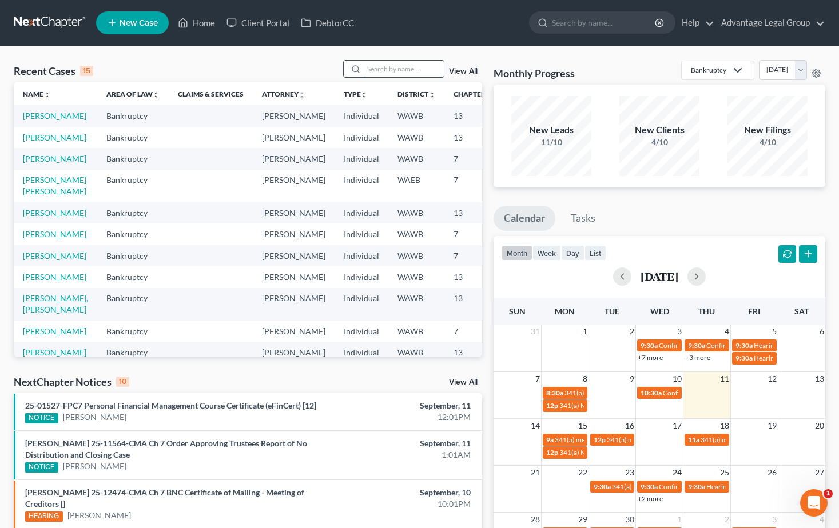
click at [393, 70] on input "search" at bounding box center [404, 69] width 80 height 17
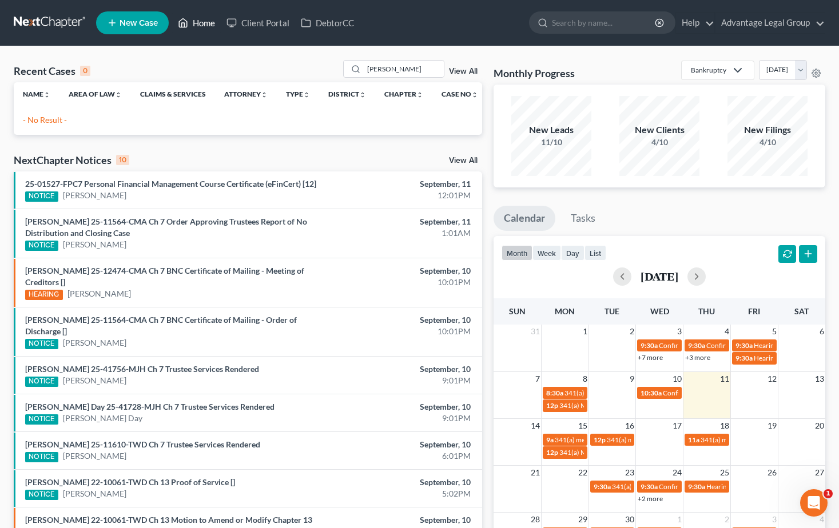
click at [204, 24] on link "Home" at bounding box center [196, 23] width 49 height 21
drag, startPoint x: 413, startPoint y: 68, endPoint x: 326, endPoint y: 67, distance: 86.3
click at [344, 67] on div "keough" at bounding box center [394, 69] width 102 height 18
type input "cruz"
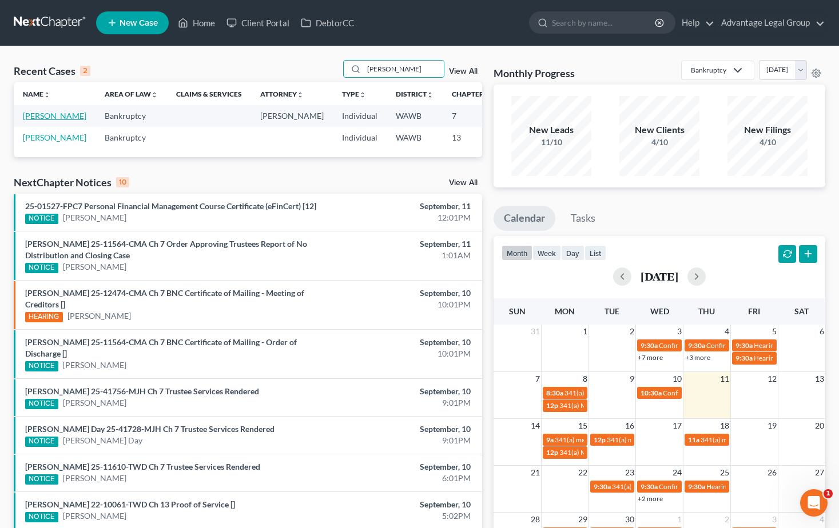
click at [31, 118] on link "Cruz, Jorge" at bounding box center [54, 116] width 63 height 10
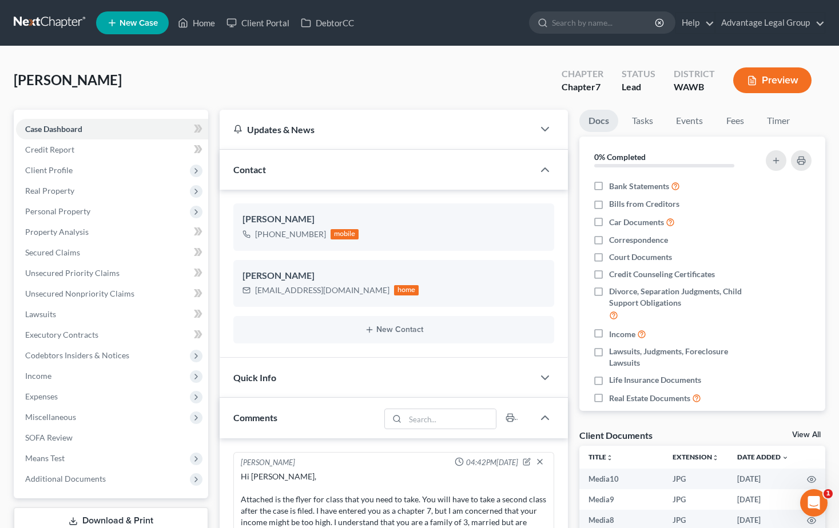
scroll to position [632, 0]
drag, startPoint x: 198, startPoint y: 19, endPoint x: 222, endPoint y: 39, distance: 30.9
click at [198, 19] on link "Home" at bounding box center [196, 23] width 49 height 21
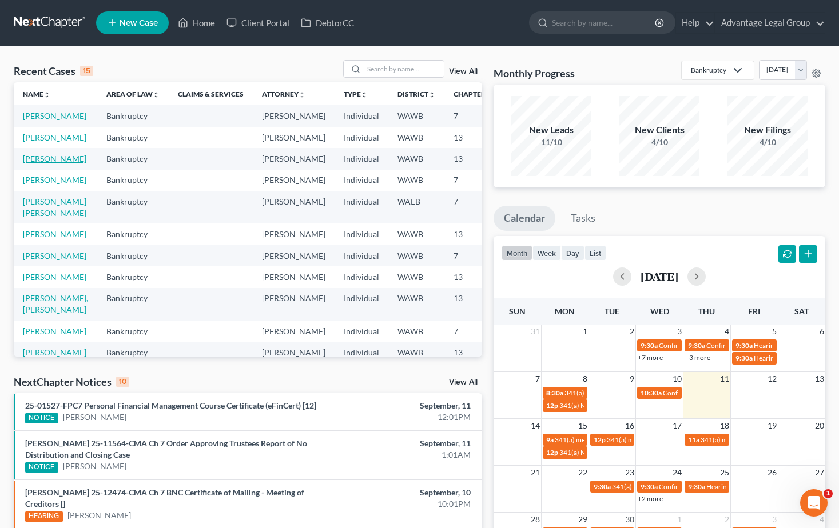
click at [34, 163] on link "[PERSON_NAME]" at bounding box center [54, 159] width 63 height 10
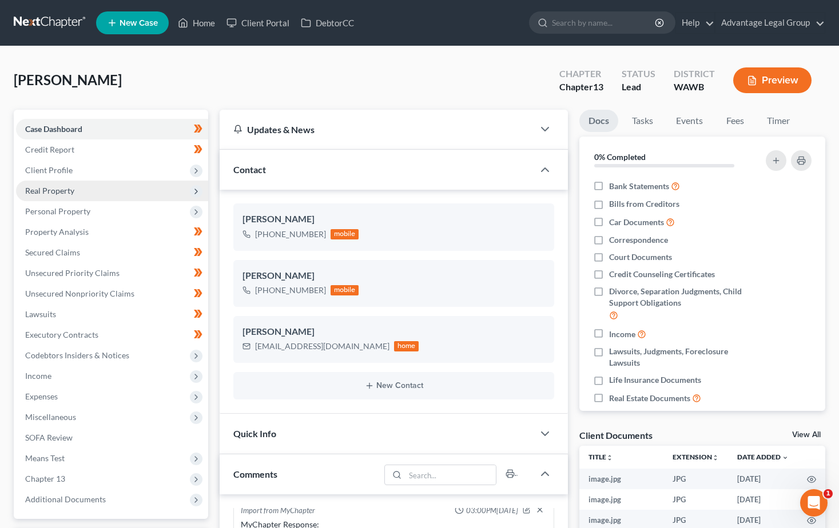
scroll to position [265, 0]
click at [207, 24] on link "Home" at bounding box center [196, 23] width 49 height 21
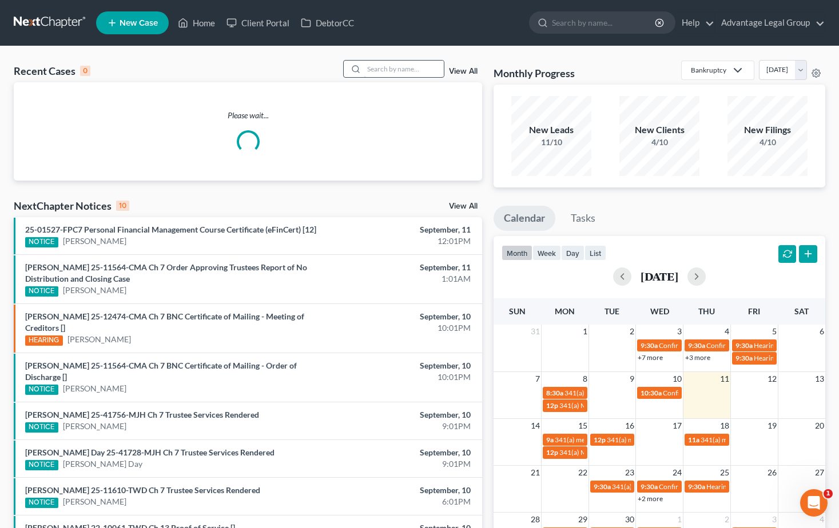
click at [381, 70] on input "search" at bounding box center [404, 69] width 80 height 17
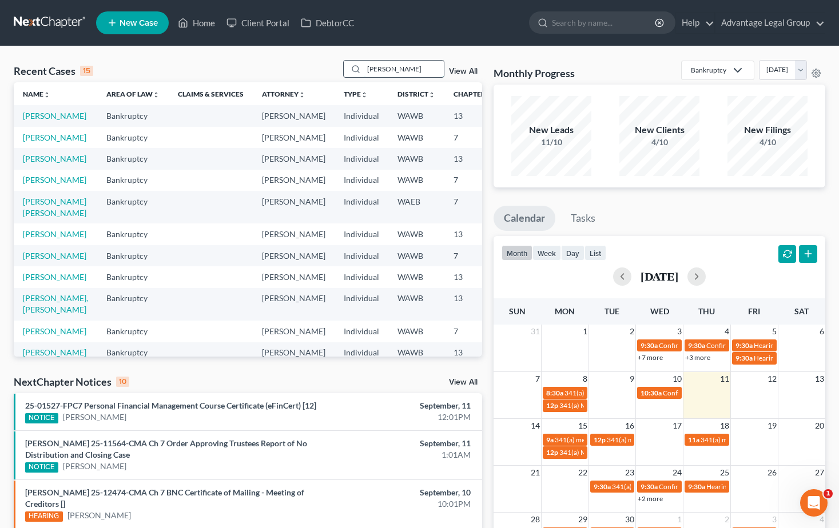
type input "nichols"
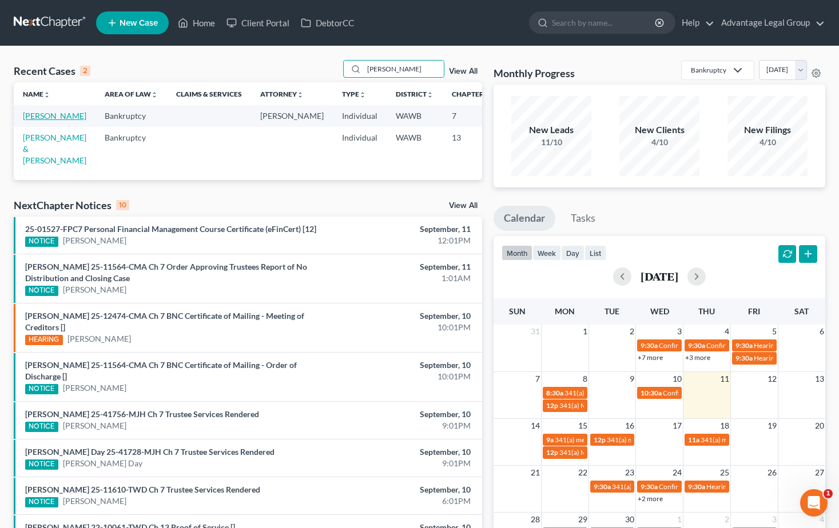
click at [31, 118] on link "Nichols, Candi" at bounding box center [54, 116] width 63 height 10
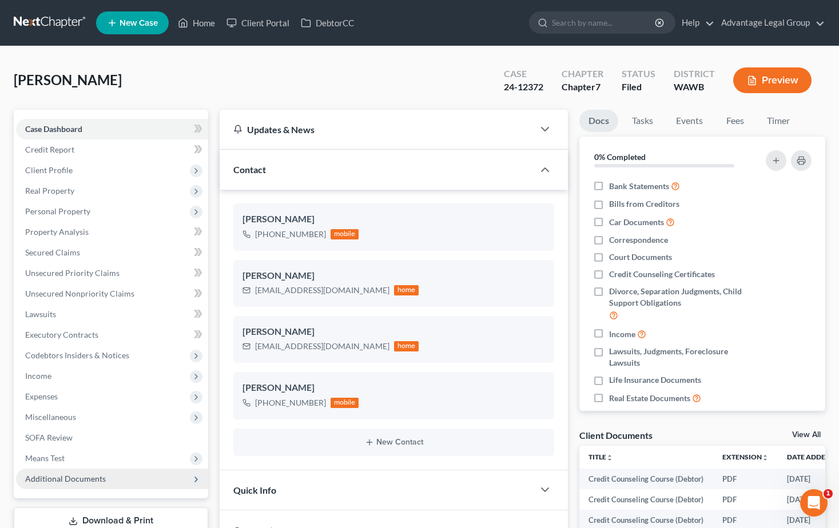
click at [90, 476] on span "Additional Documents" at bounding box center [65, 479] width 81 height 10
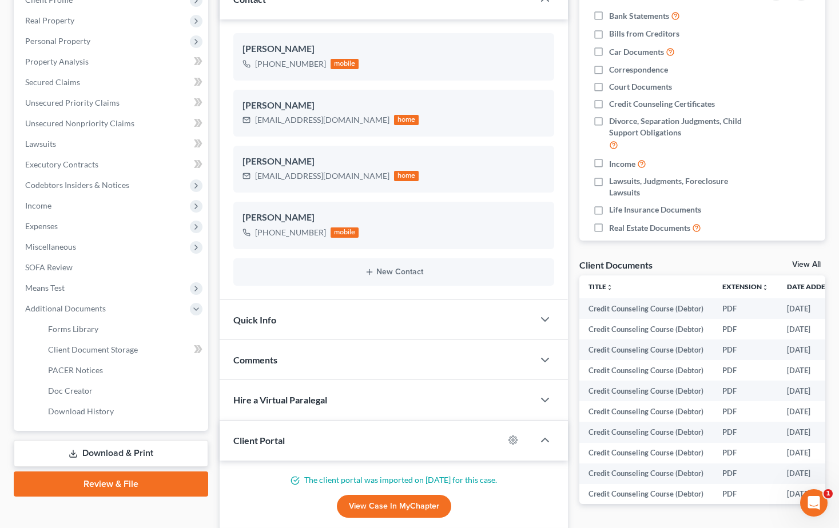
scroll to position [171, 0]
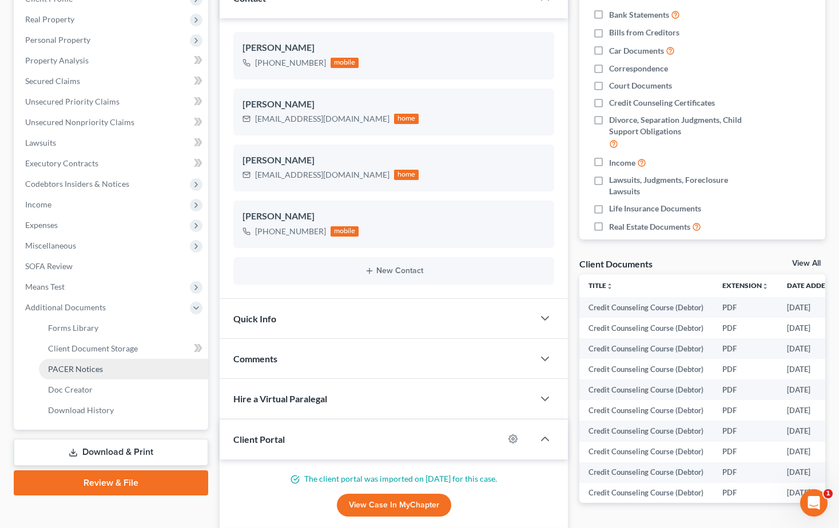
click at [95, 373] on span "PACER Notices" at bounding box center [75, 369] width 55 height 10
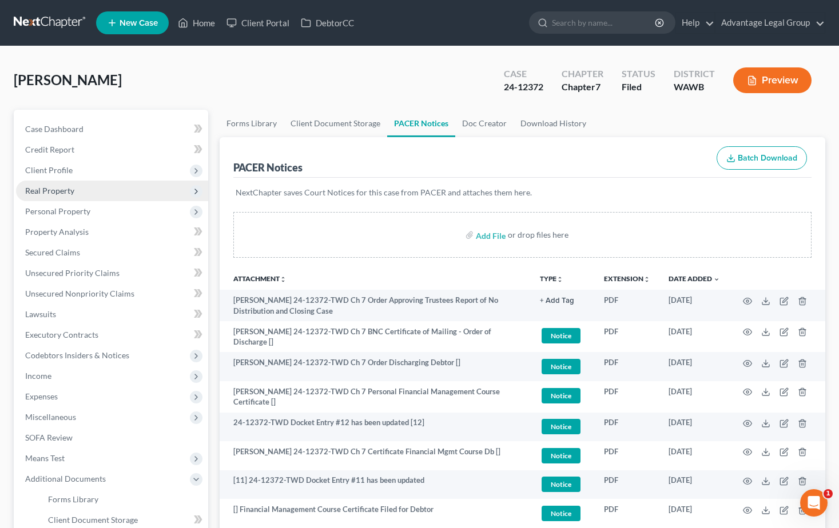
click at [46, 191] on span "Real Property" at bounding box center [49, 191] width 49 height 10
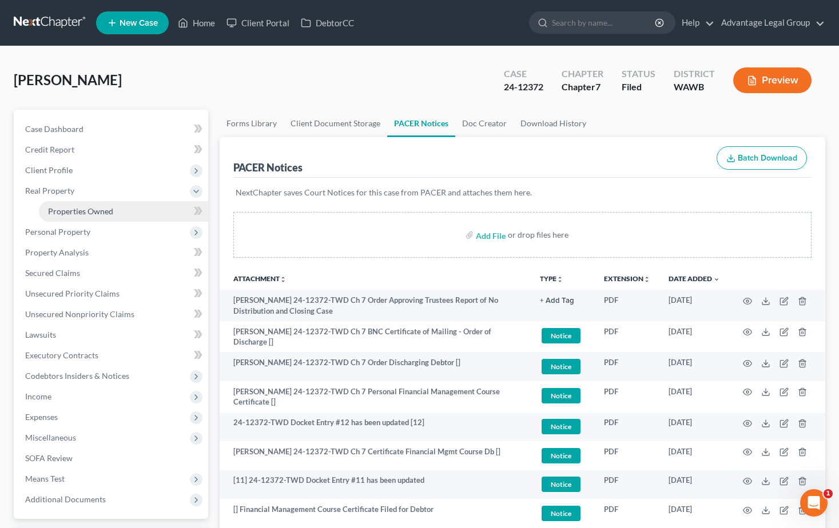
click at [50, 206] on span "Properties Owned" at bounding box center [80, 211] width 65 height 10
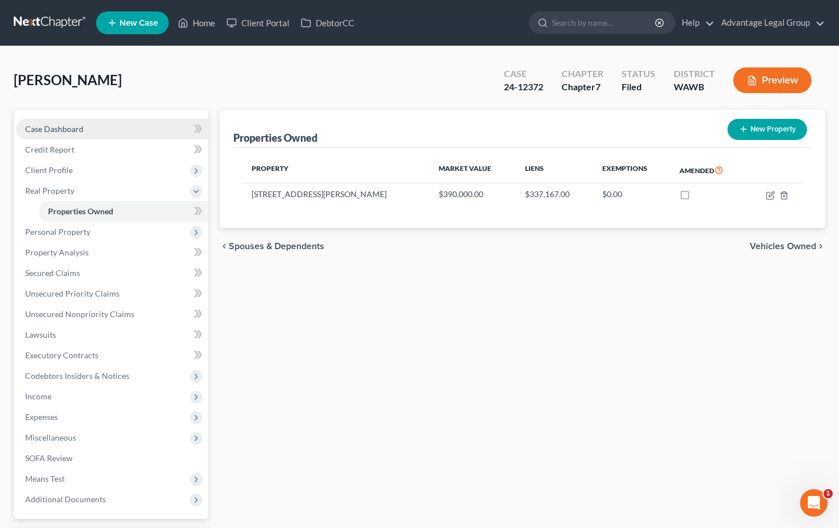
click at [56, 125] on span "Case Dashboard" at bounding box center [54, 129] width 58 height 10
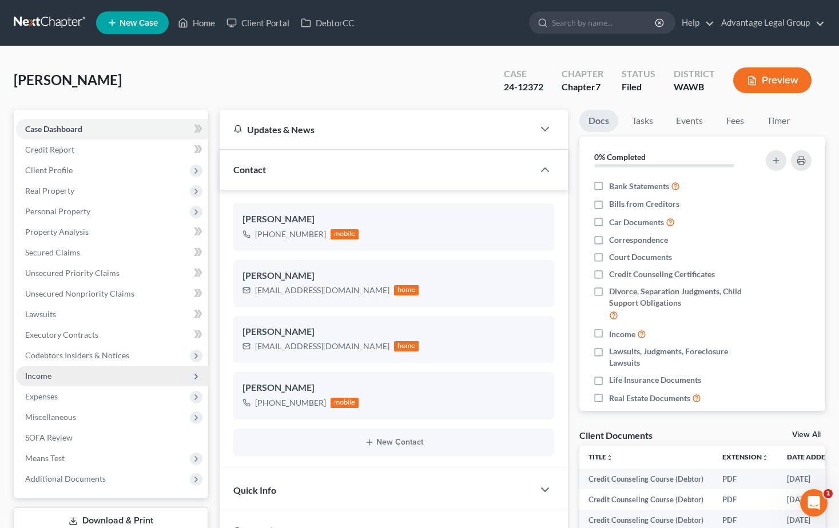
click at [33, 376] on span "Income" at bounding box center [38, 376] width 26 height 10
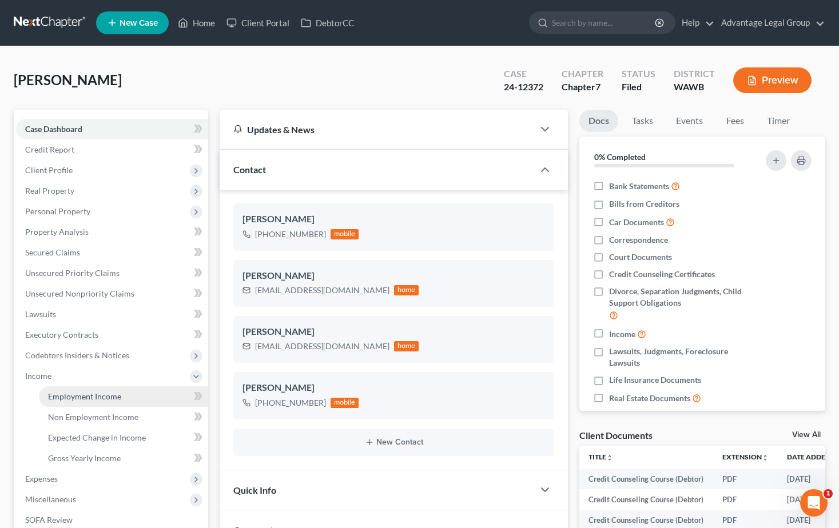
click at [58, 392] on span "Employment Income" at bounding box center [84, 397] width 73 height 10
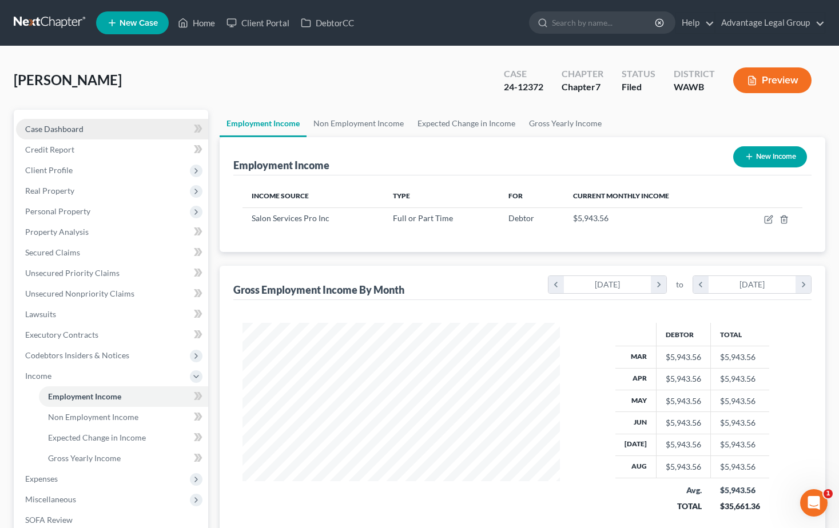
click at [43, 127] on span "Case Dashboard" at bounding box center [54, 129] width 58 height 10
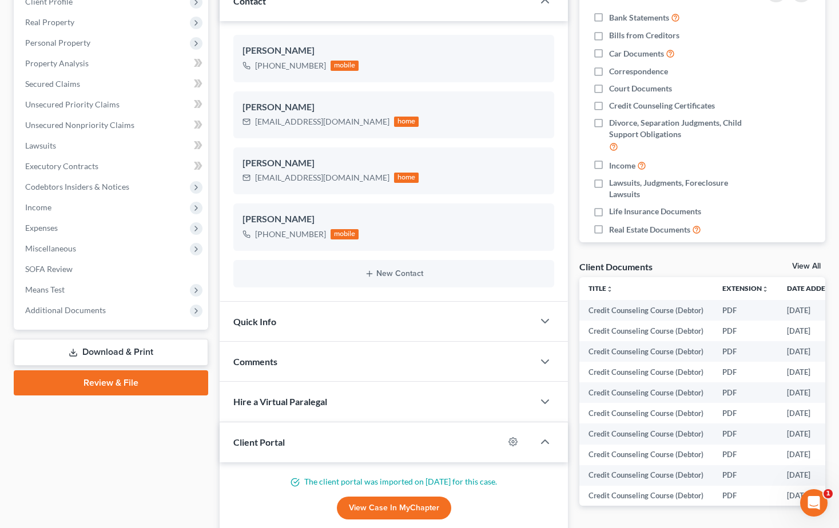
scroll to position [171, 0]
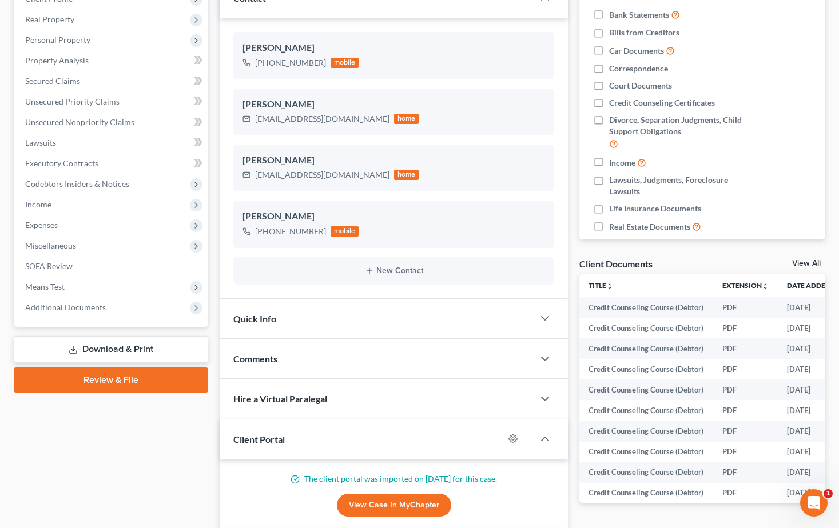
click at [300, 363] on div "Comments" at bounding box center [377, 358] width 314 height 39
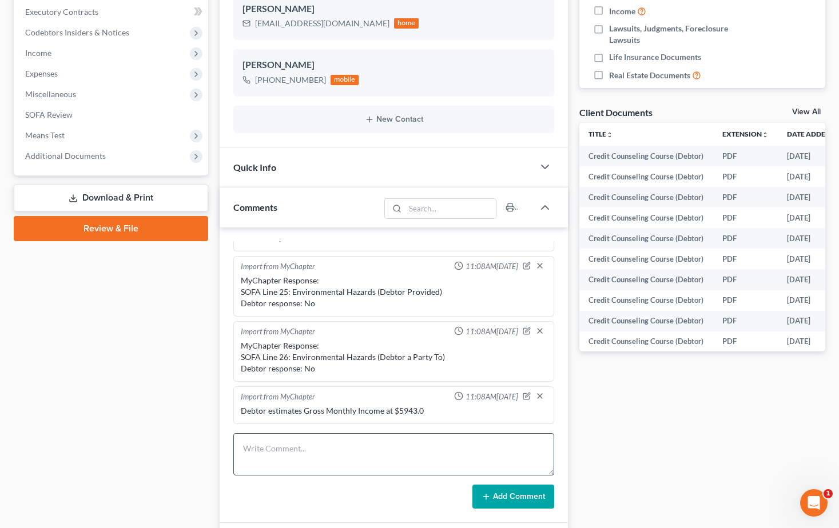
scroll to position [343, 0]
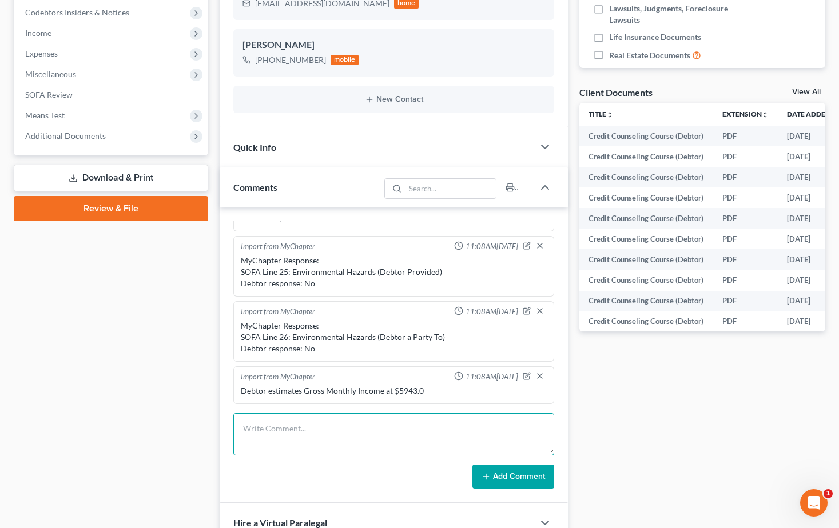
click at [280, 428] on textarea at bounding box center [393, 434] width 321 height 42
type textarea "left vm for client to return call to explain what is going on with mortgage and…"
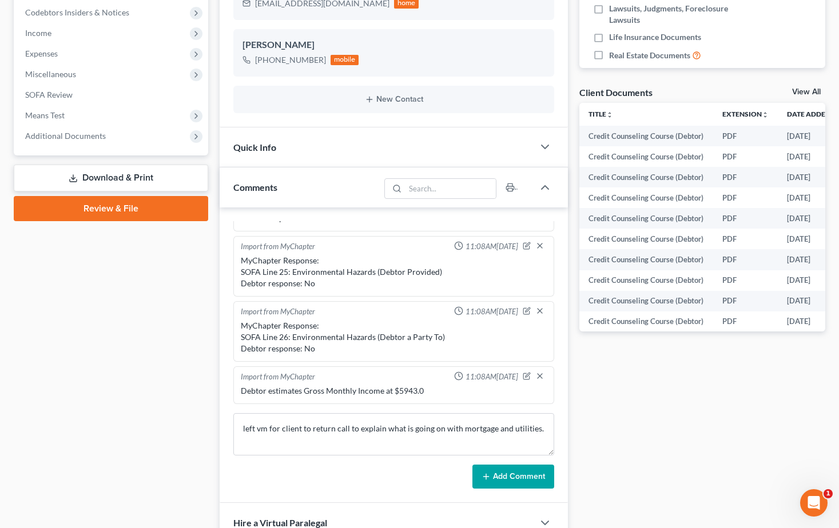
click at [524, 476] on button "Add Comment" at bounding box center [513, 477] width 82 height 24
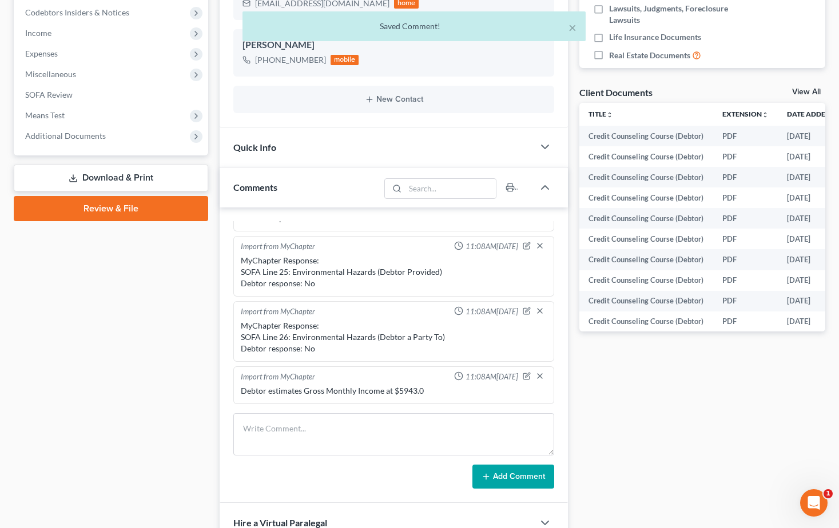
scroll to position [288, 0]
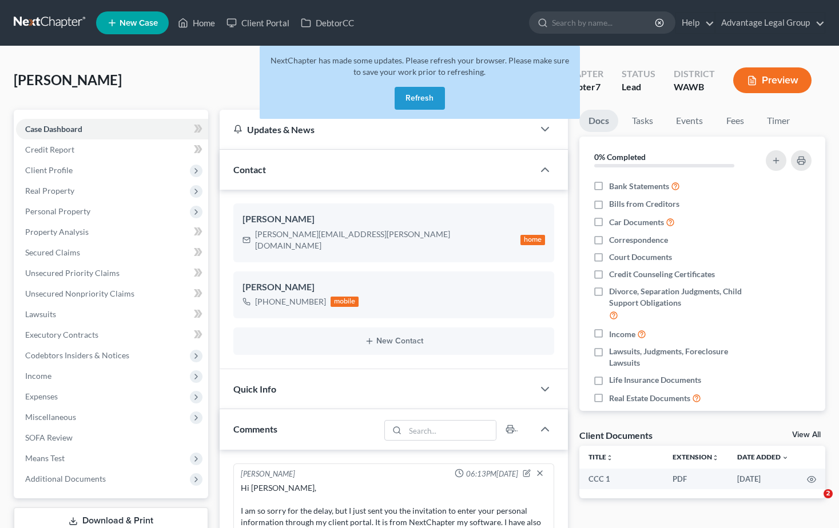
select select "0"
click at [421, 105] on button "Refresh" at bounding box center [419, 98] width 50 height 23
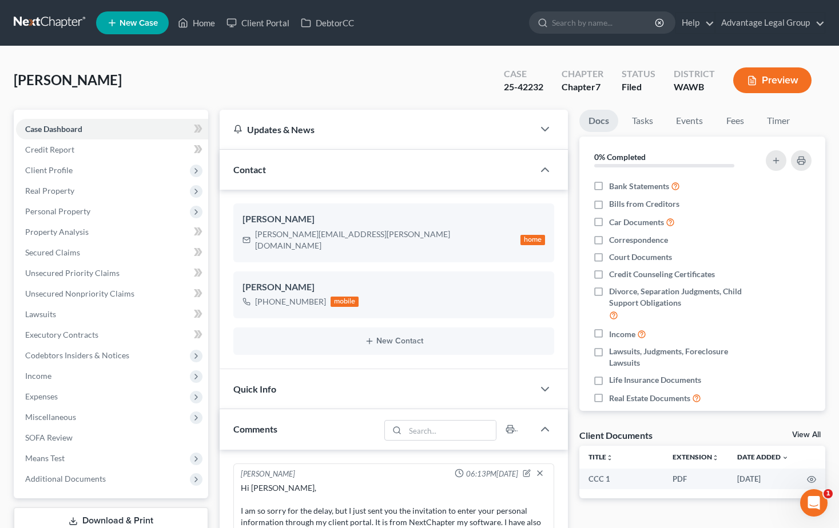
scroll to position [457, 0]
click at [567, 22] on input "search" at bounding box center [604, 22] width 105 height 21
type input "teller"
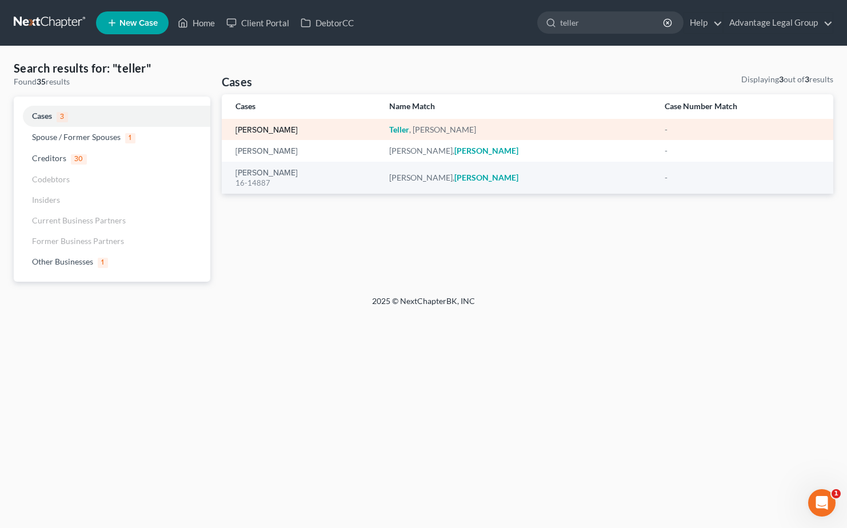
click at [272, 127] on link "[PERSON_NAME]" at bounding box center [267, 130] width 62 height 8
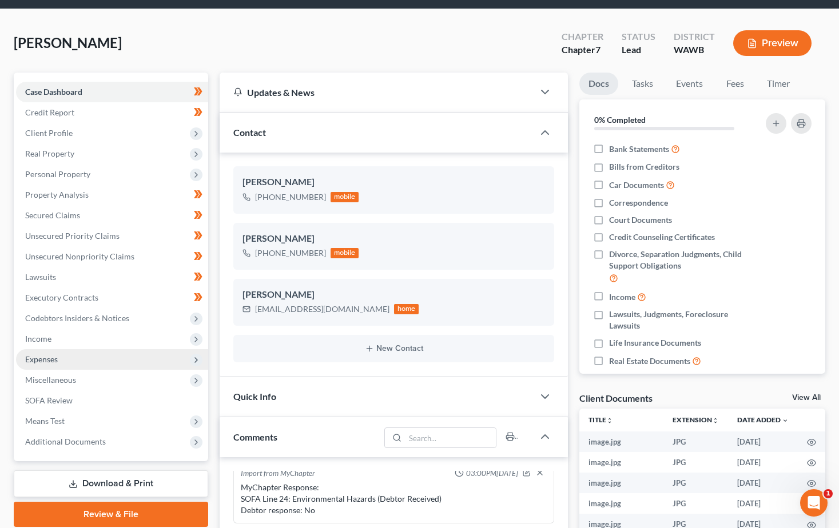
scroll to position [57, 0]
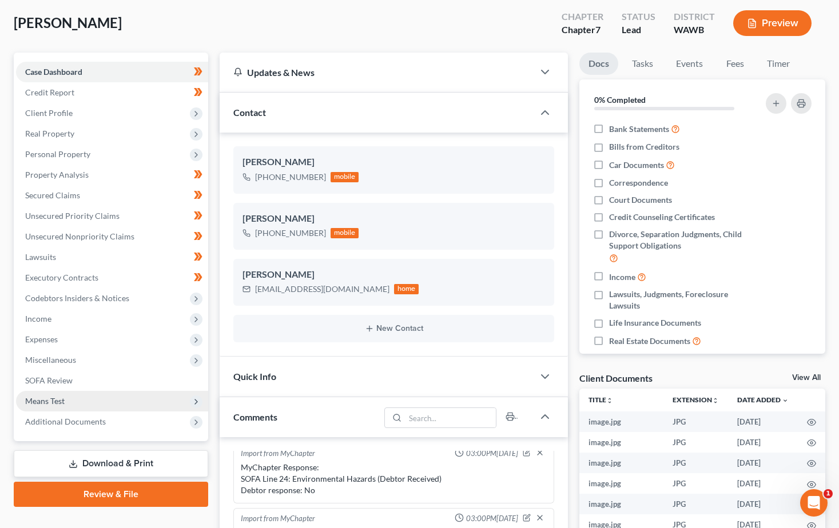
click at [45, 396] on span "Means Test" at bounding box center [44, 401] width 39 height 10
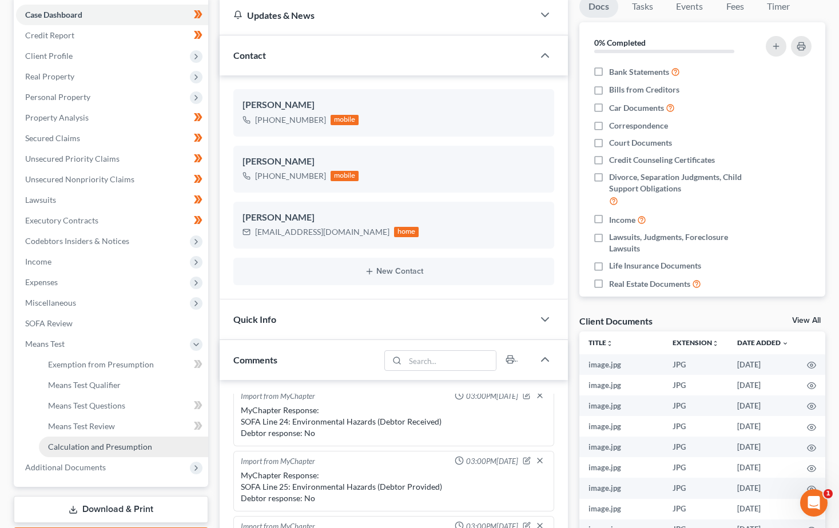
click at [117, 449] on span "Calculation and Presumption" at bounding box center [100, 447] width 104 height 10
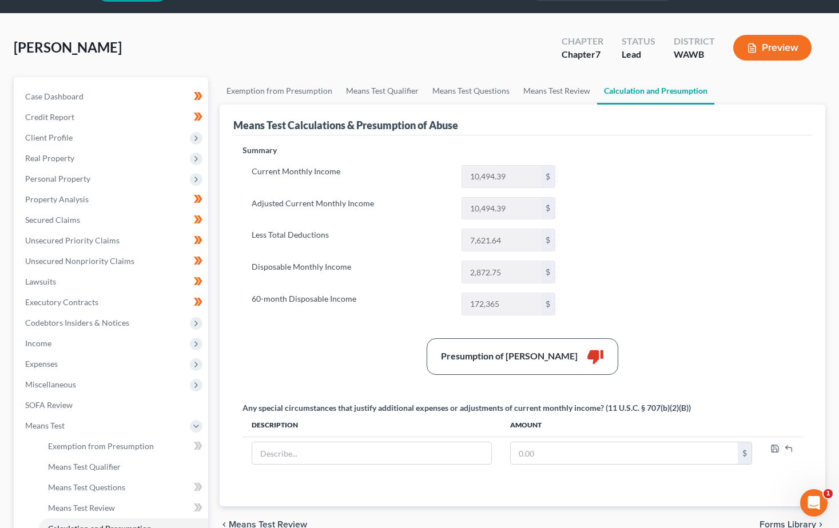
scroll to position [57, 0]
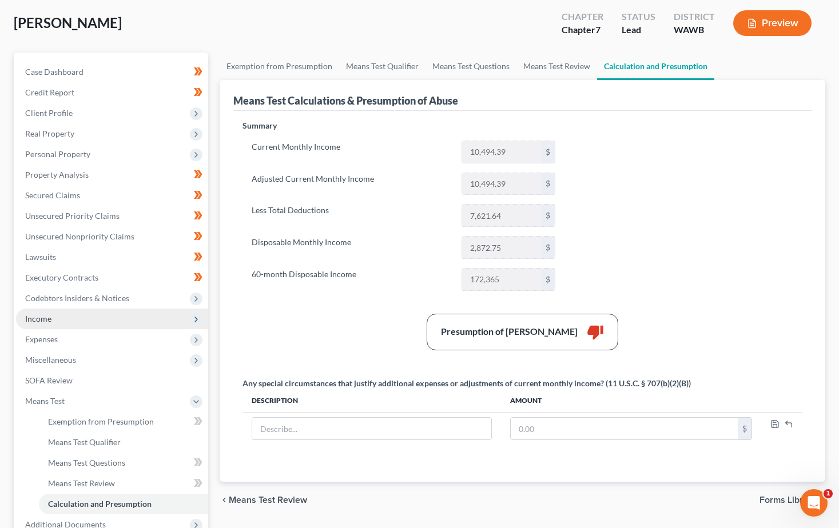
click at [39, 322] on span "Income" at bounding box center [38, 319] width 26 height 10
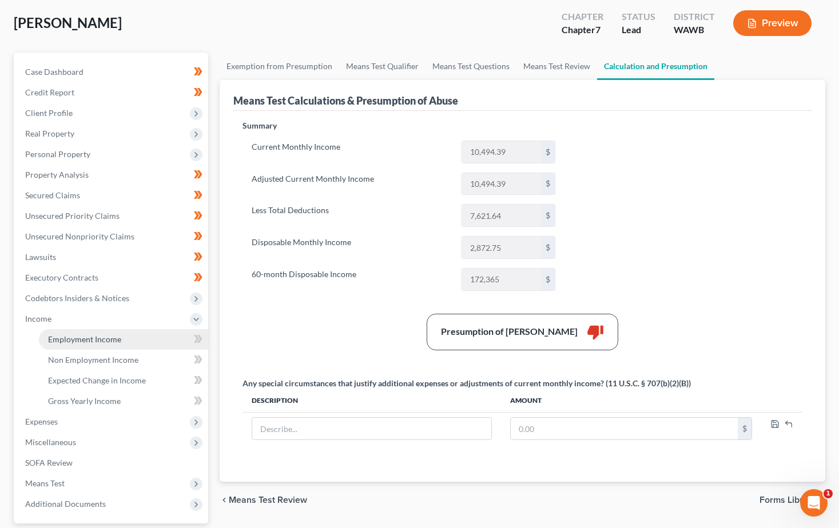
click at [63, 344] on link "Employment Income" at bounding box center [123, 339] width 169 height 21
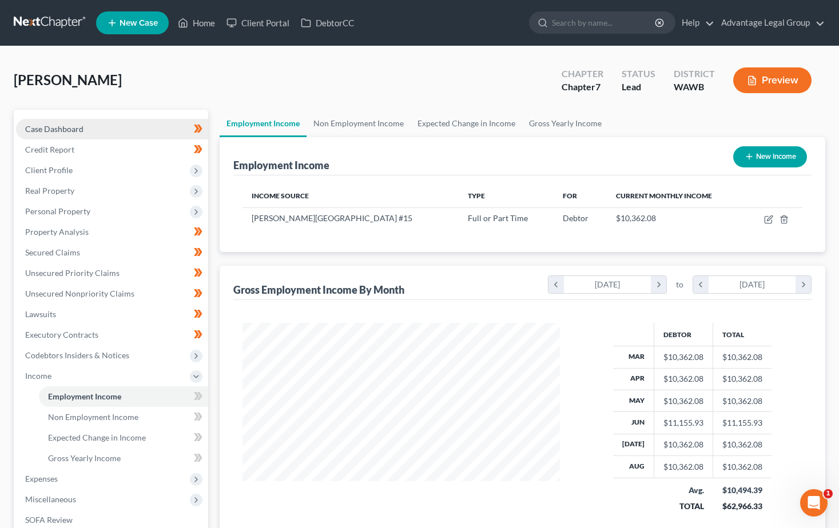
click at [44, 125] on span "Case Dashboard" at bounding box center [54, 129] width 58 height 10
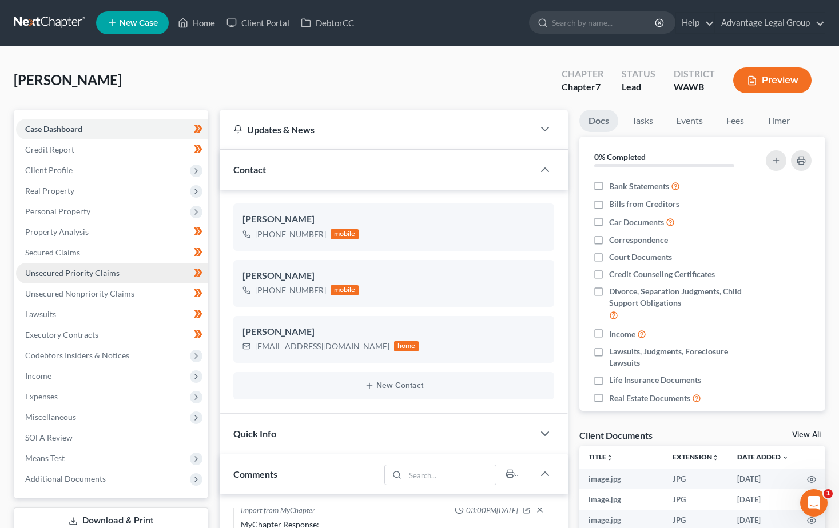
scroll to position [57, 0]
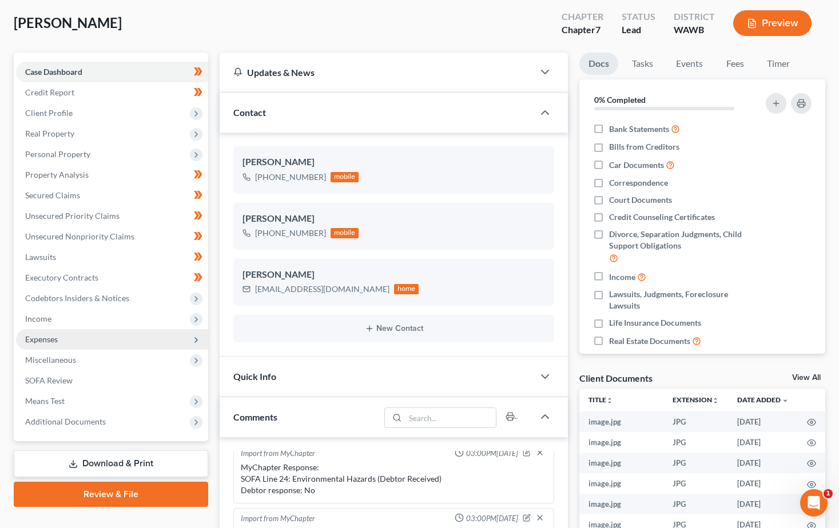
drag, startPoint x: 49, startPoint y: 342, endPoint x: 50, endPoint y: 349, distance: 6.4
click at [49, 342] on span "Expenses" at bounding box center [41, 339] width 33 height 10
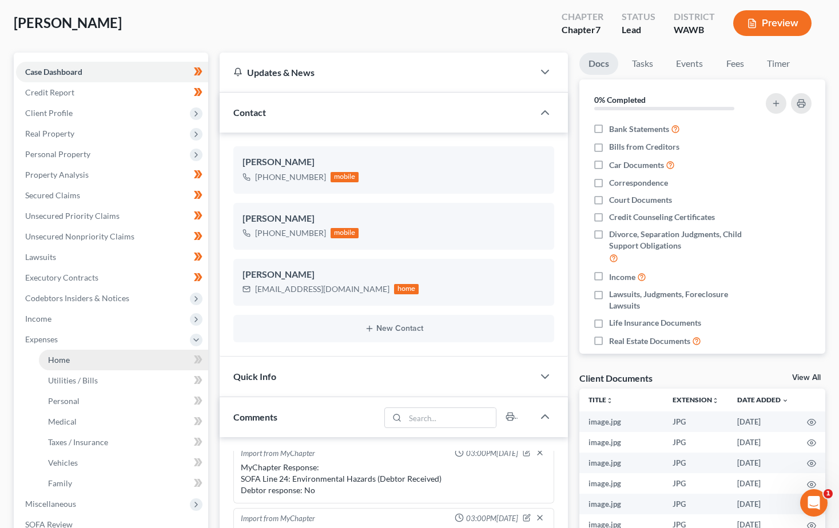
click at [55, 360] on span "Home" at bounding box center [59, 360] width 22 height 10
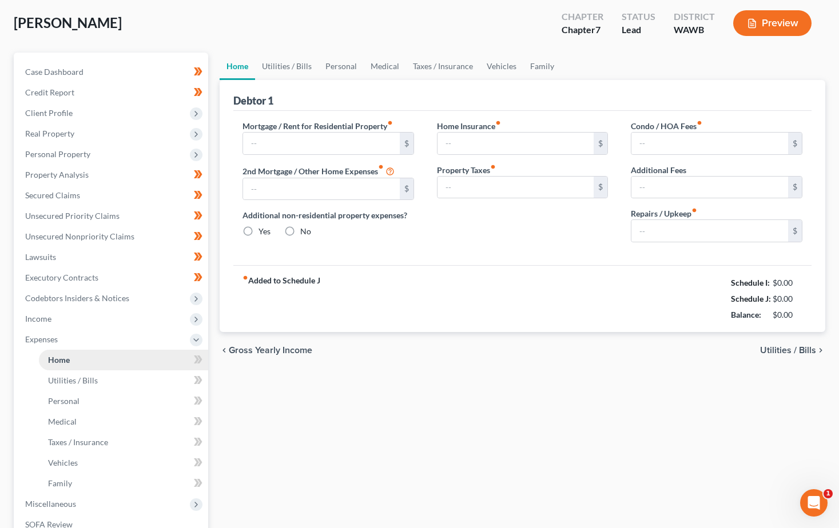
scroll to position [11, 0]
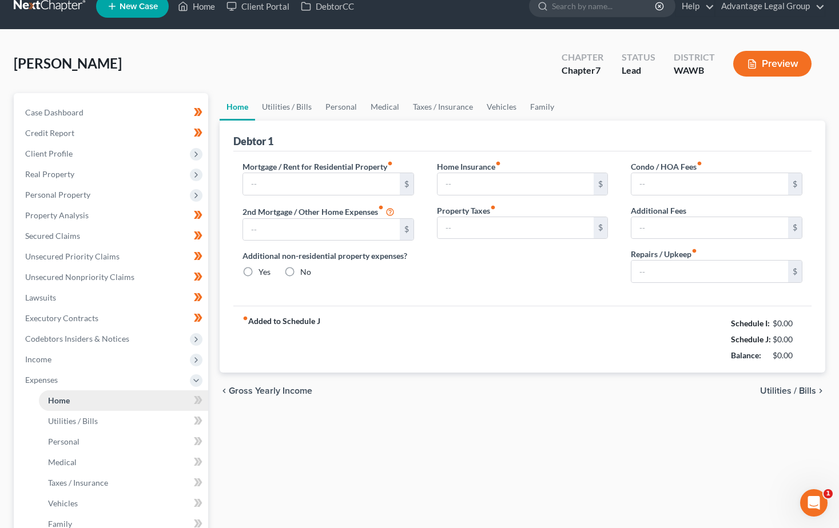
type input "3,177.85"
type input "0.00"
radio input "true"
type input "36.00"
type input "65.00"
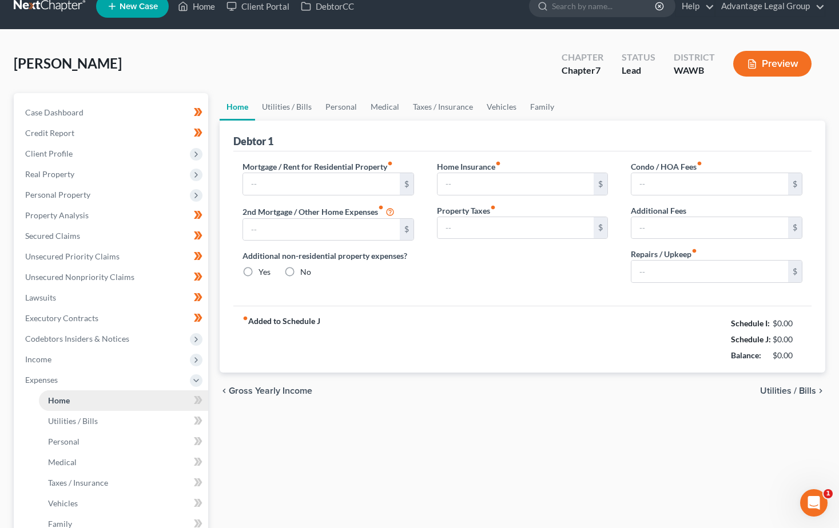
type input "348.00"
type input "200.00"
type input "420.00"
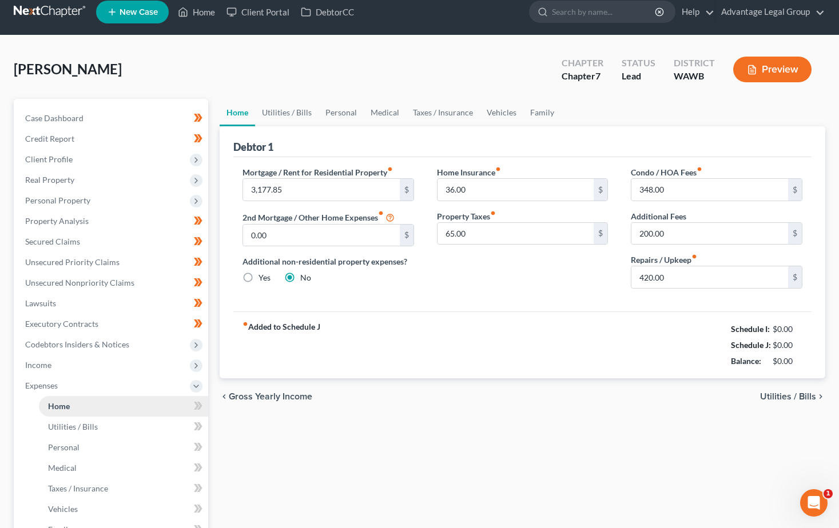
scroll to position [0, 0]
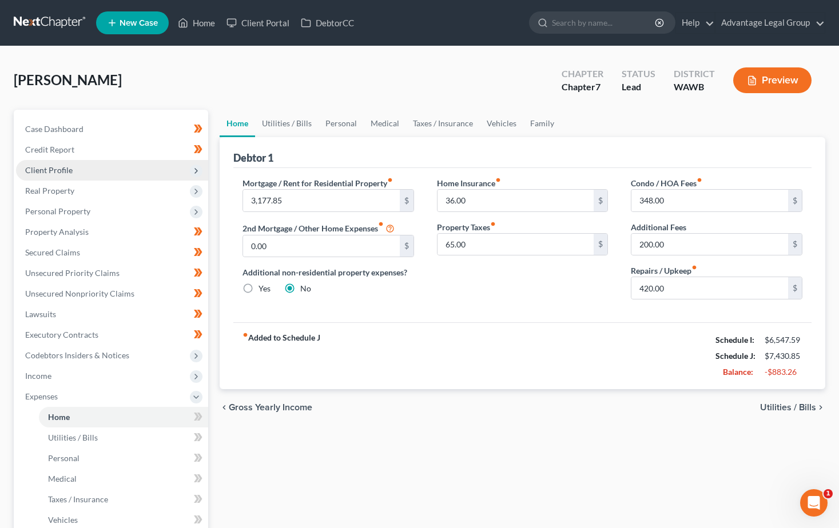
click at [45, 163] on span "Client Profile" at bounding box center [112, 170] width 192 height 21
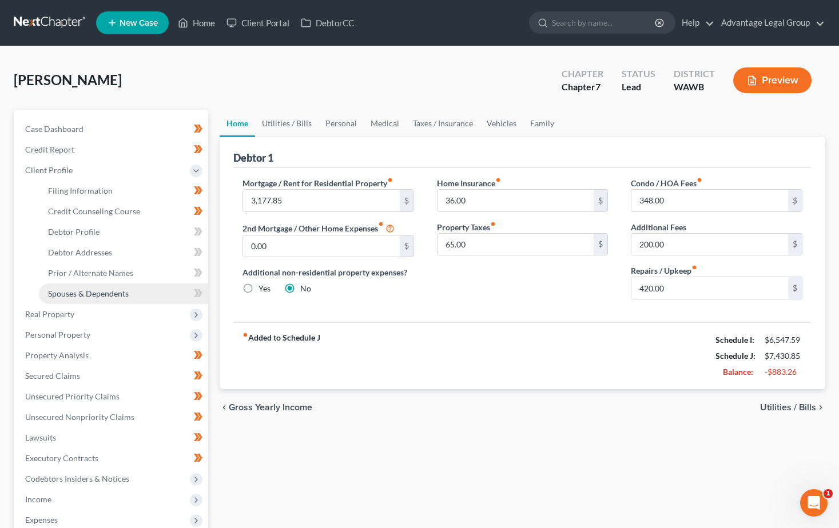
click at [90, 294] on span "Spouses & Dependents" at bounding box center [88, 294] width 81 height 10
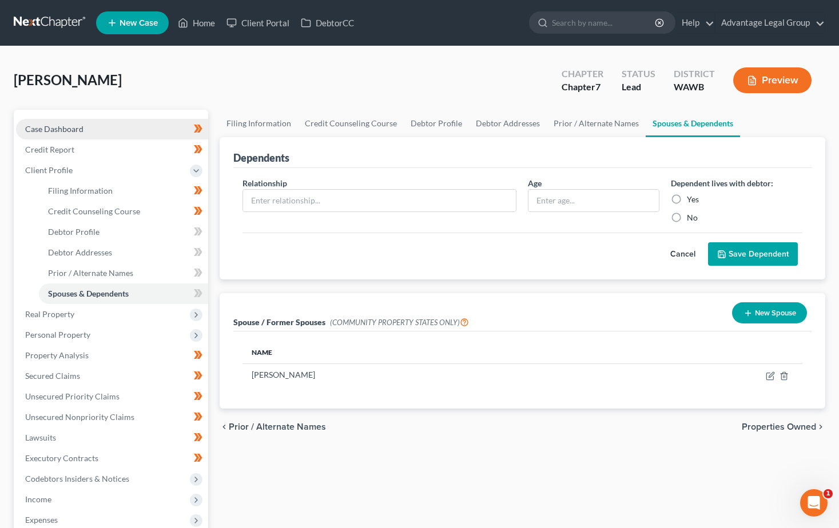
click at [53, 129] on span "Case Dashboard" at bounding box center [54, 129] width 58 height 10
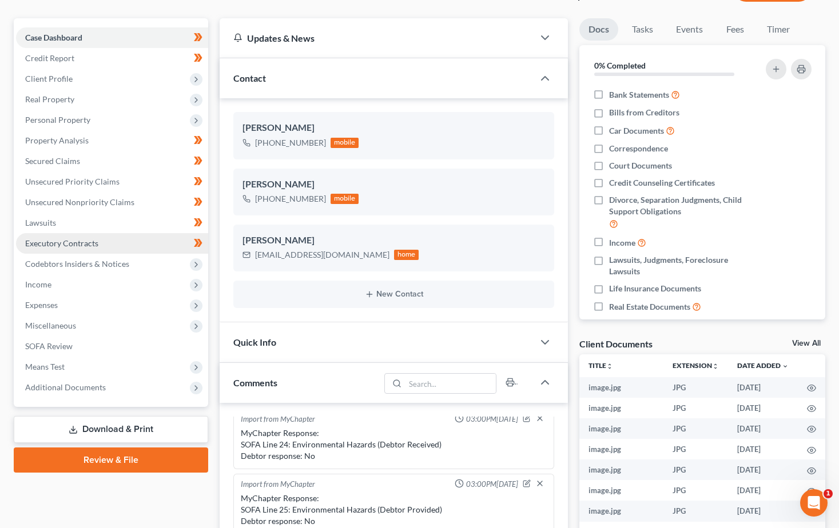
scroll to position [114, 0]
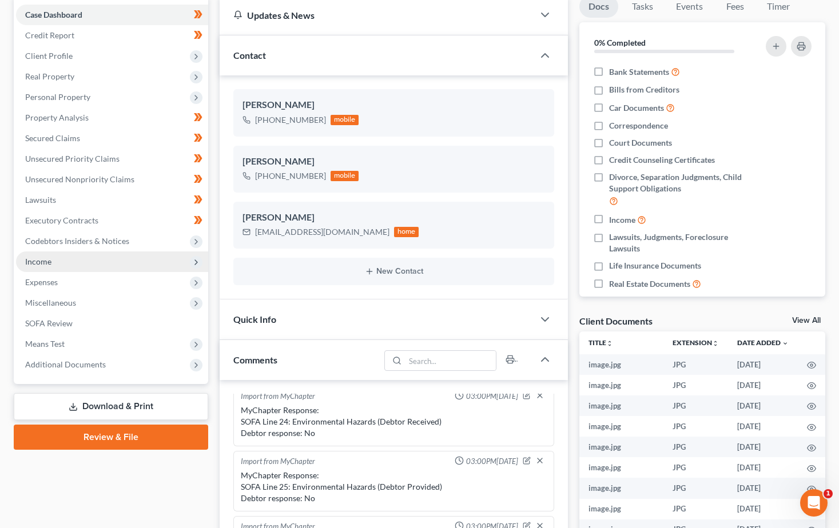
click at [44, 264] on span "Income" at bounding box center [38, 262] width 26 height 10
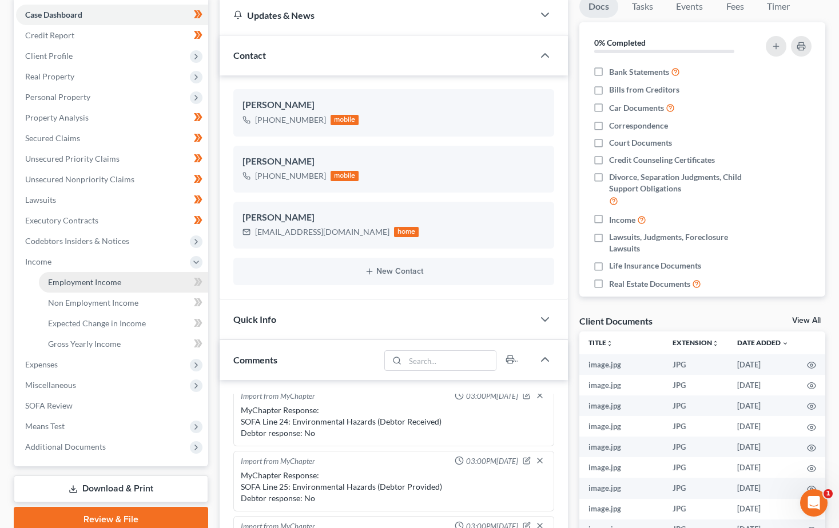
click at [49, 286] on span "Employment Income" at bounding box center [84, 282] width 73 height 10
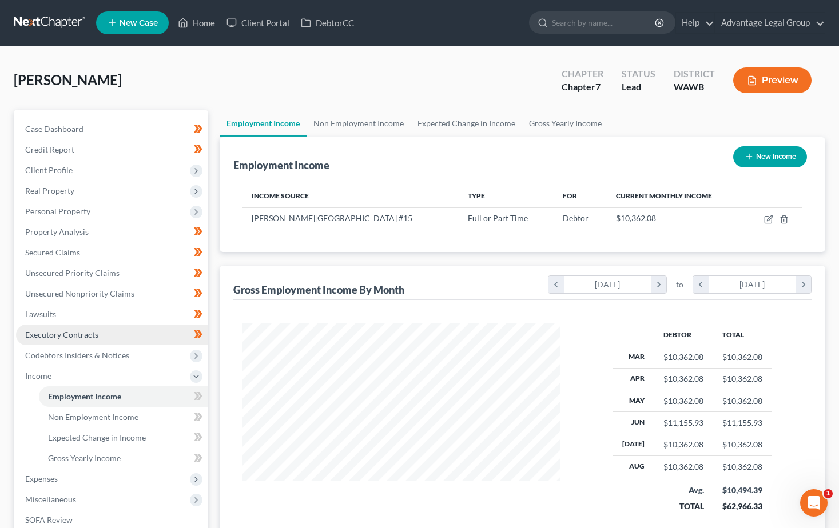
scroll to position [205, 340]
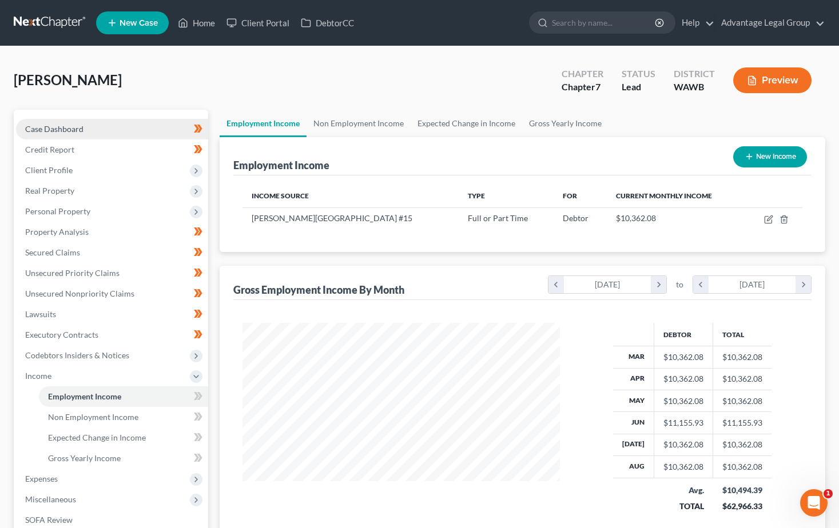
click at [64, 124] on span "Case Dashboard" at bounding box center [54, 129] width 58 height 10
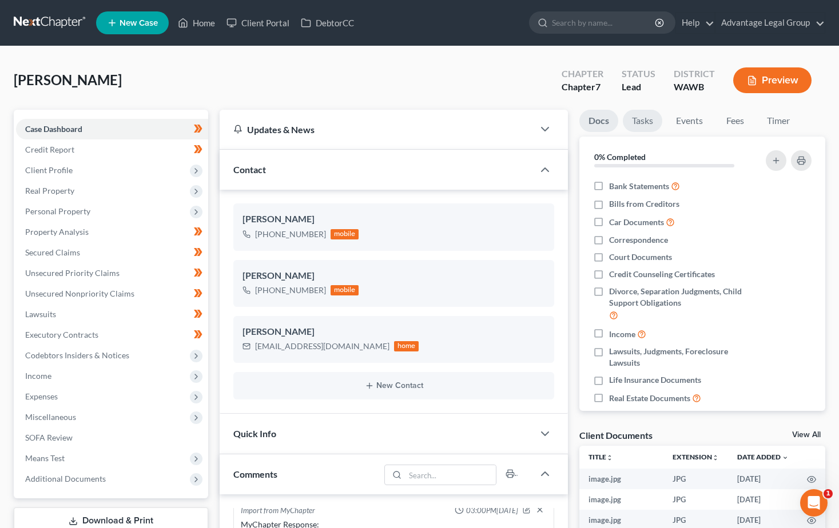
scroll to position [265, 0]
click at [727, 119] on link "Fees" at bounding box center [734, 121] width 37 height 22
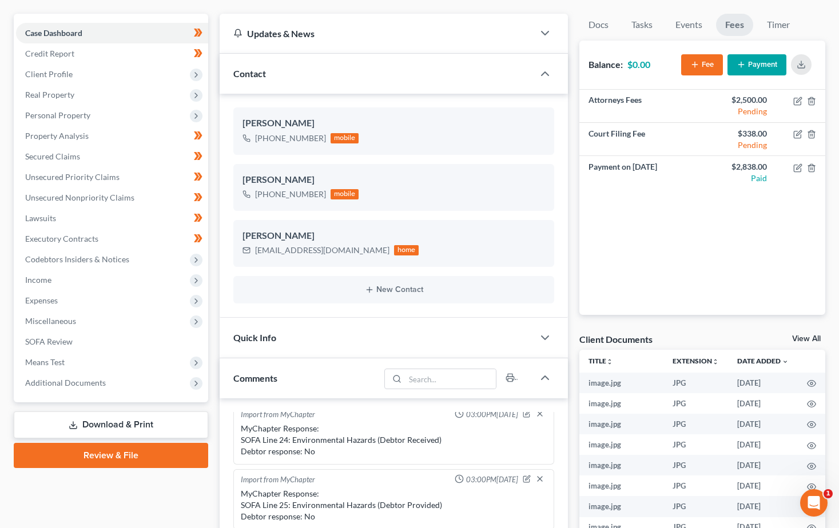
scroll to position [0, 0]
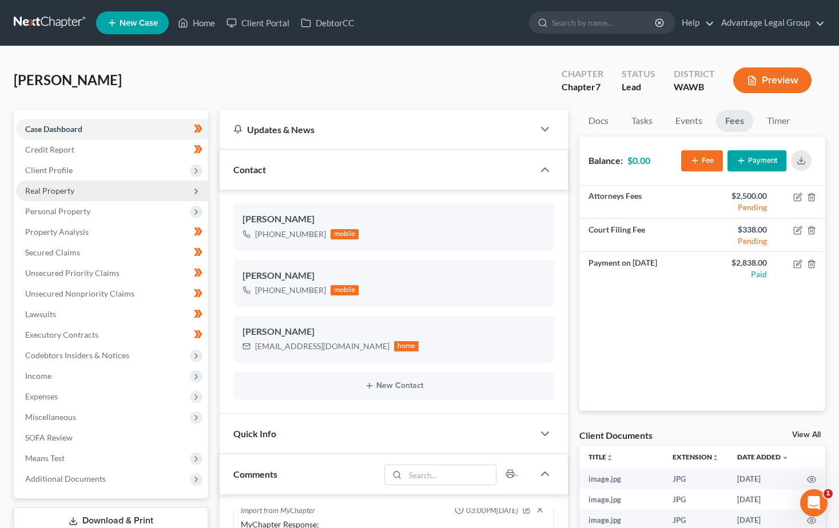
click at [57, 193] on span "Real Property" at bounding box center [49, 191] width 49 height 10
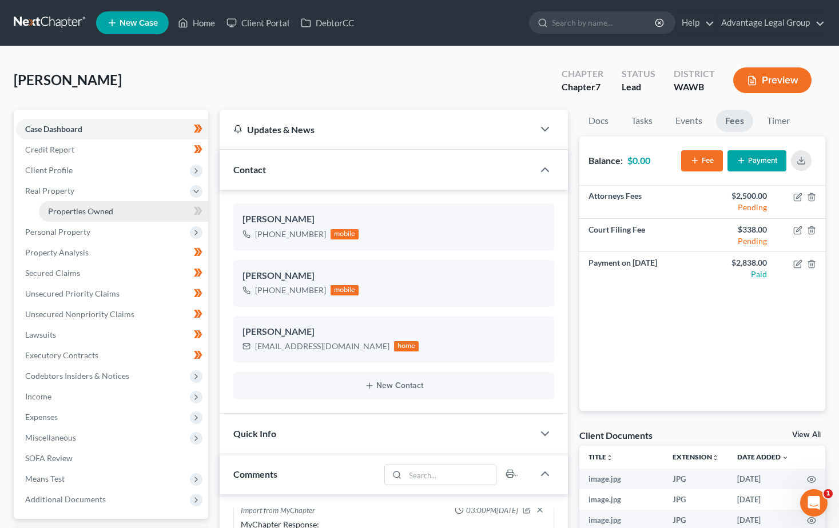
click at [64, 208] on span "Properties Owned" at bounding box center [80, 211] width 65 height 10
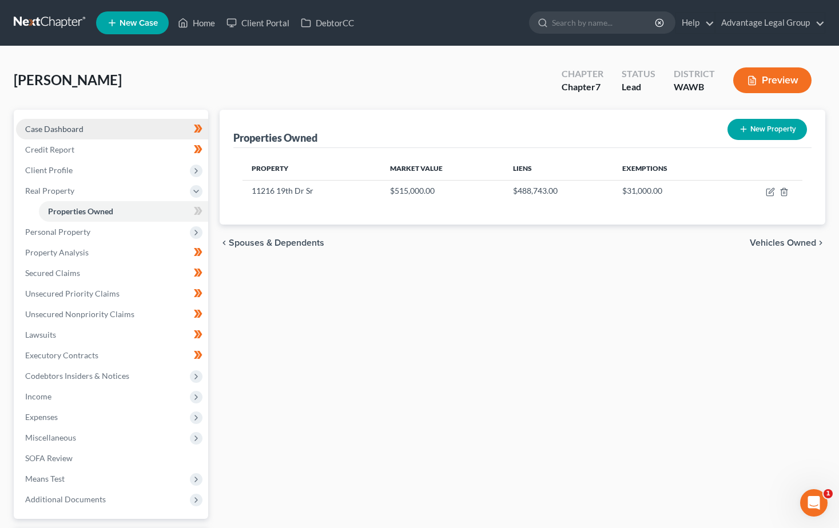
click at [53, 130] on span "Case Dashboard" at bounding box center [54, 129] width 58 height 10
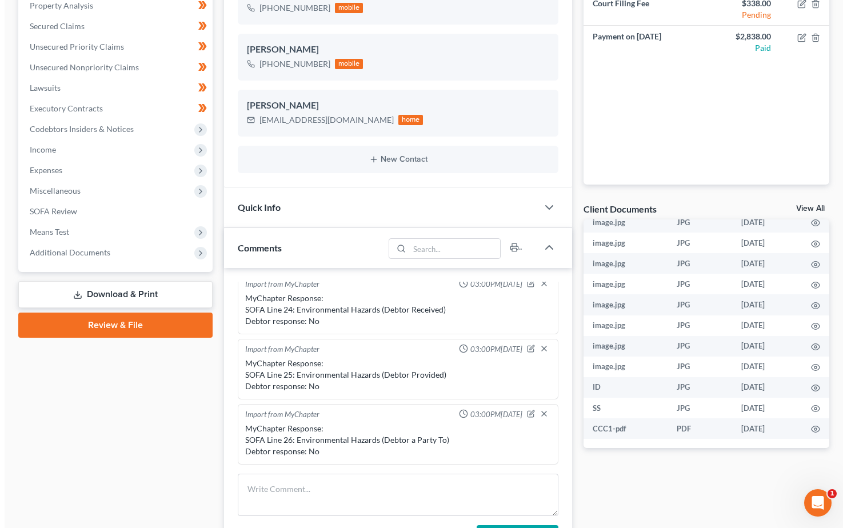
scroll to position [229, 0]
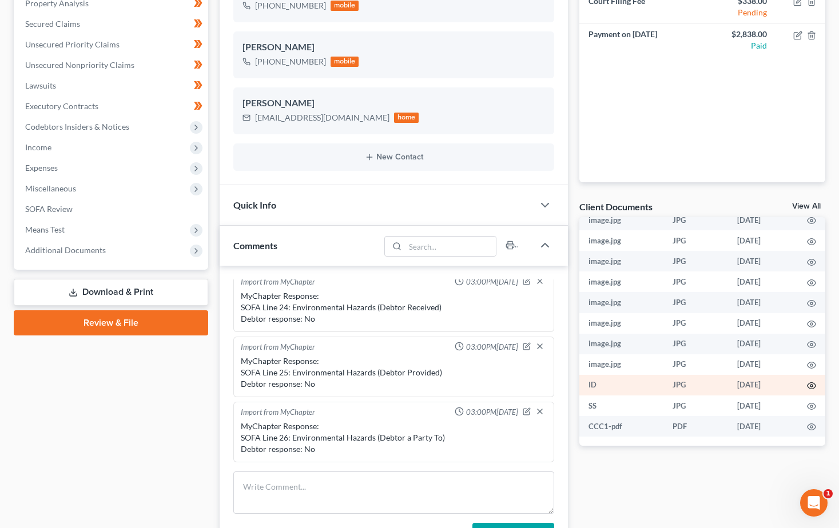
click at [810, 385] on circle "button" at bounding box center [811, 386] width 2 height 2
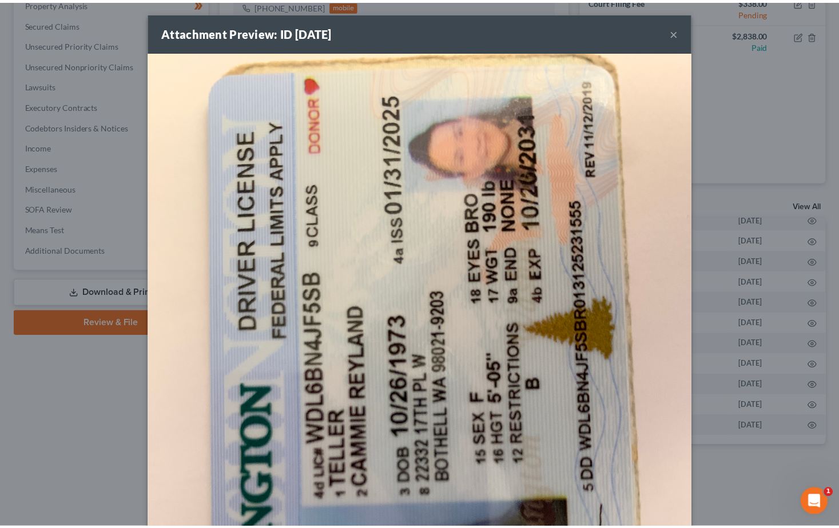
scroll to position [0, 0]
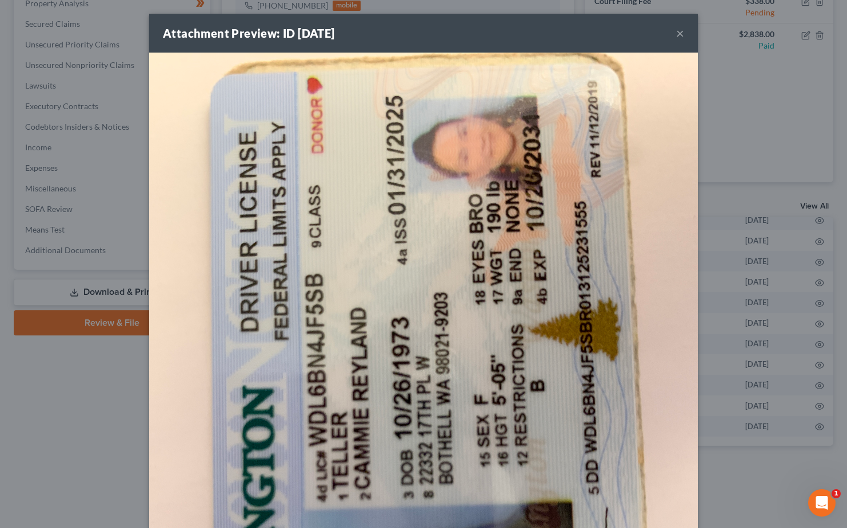
click at [677, 34] on button "×" at bounding box center [680, 33] width 8 height 14
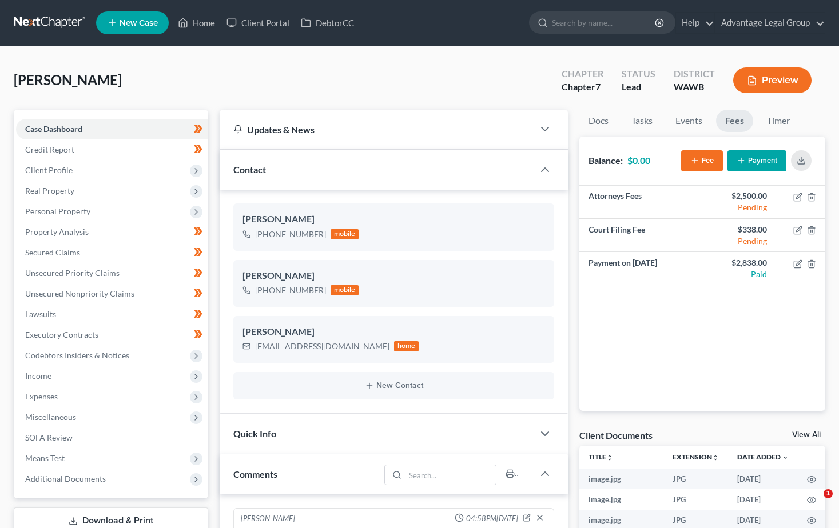
select select "0"
